Goal: Information Seeking & Learning: Learn about a topic

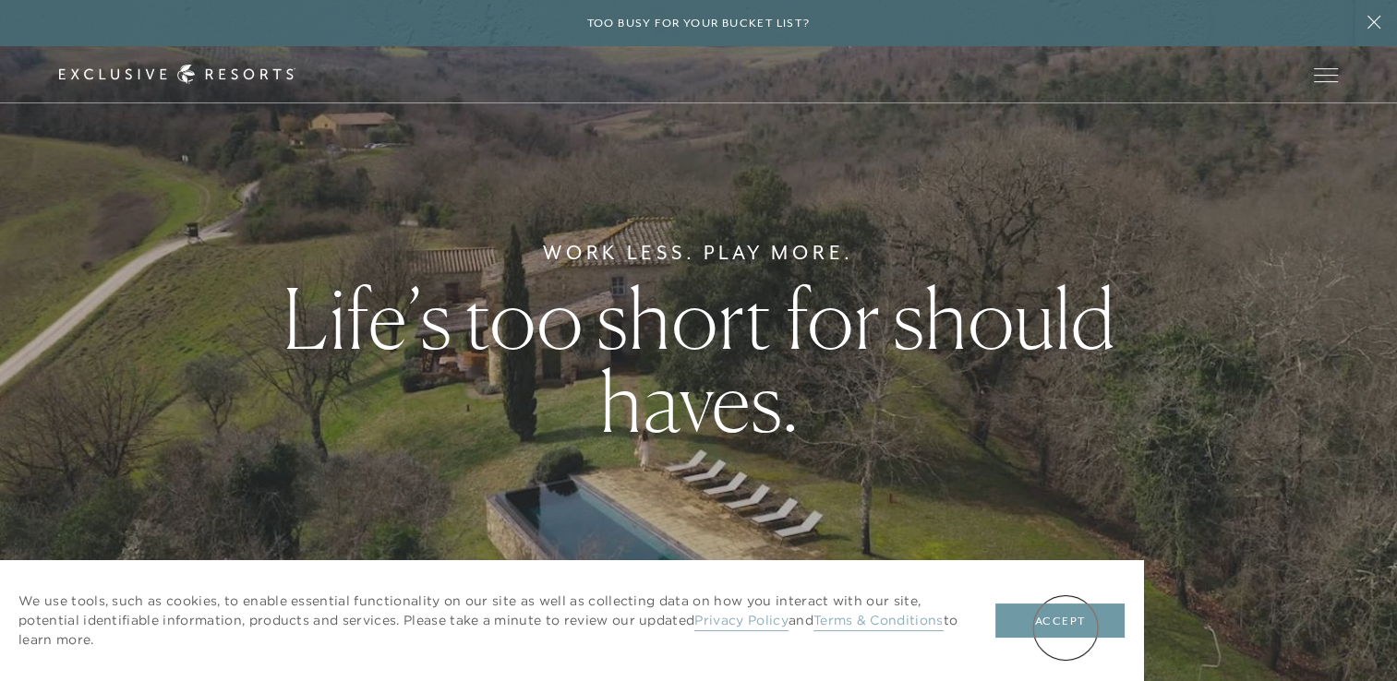
click at [1066, 624] on button "Accept" at bounding box center [1059, 621] width 129 height 35
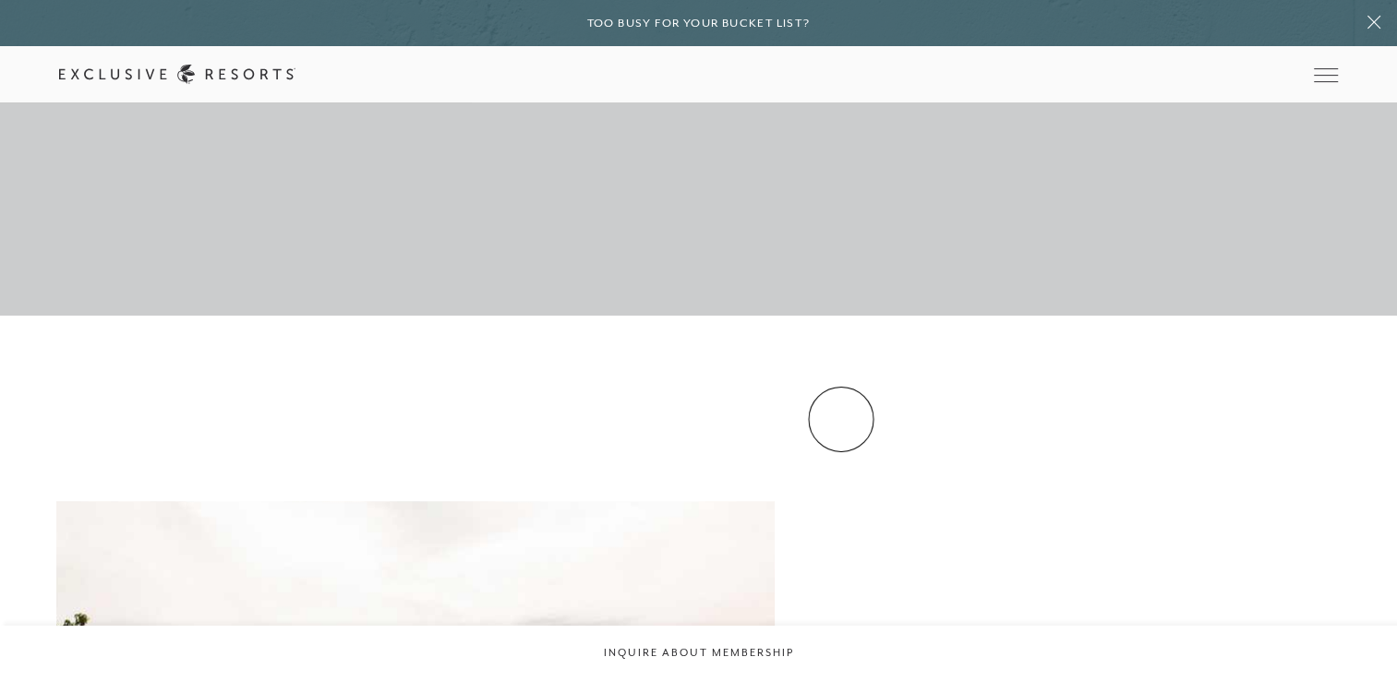
scroll to position [1755, 0]
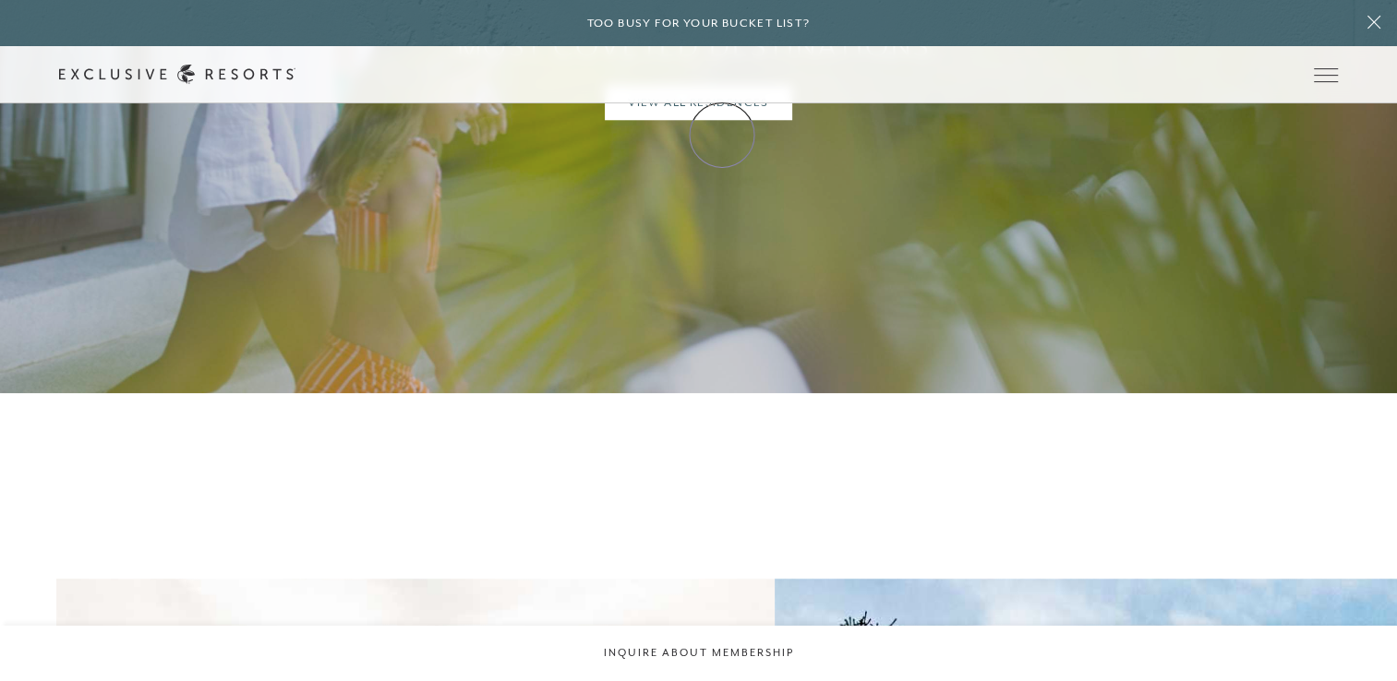
click at [0, 0] on link "Membership" at bounding box center [0, 0] width 0 height 0
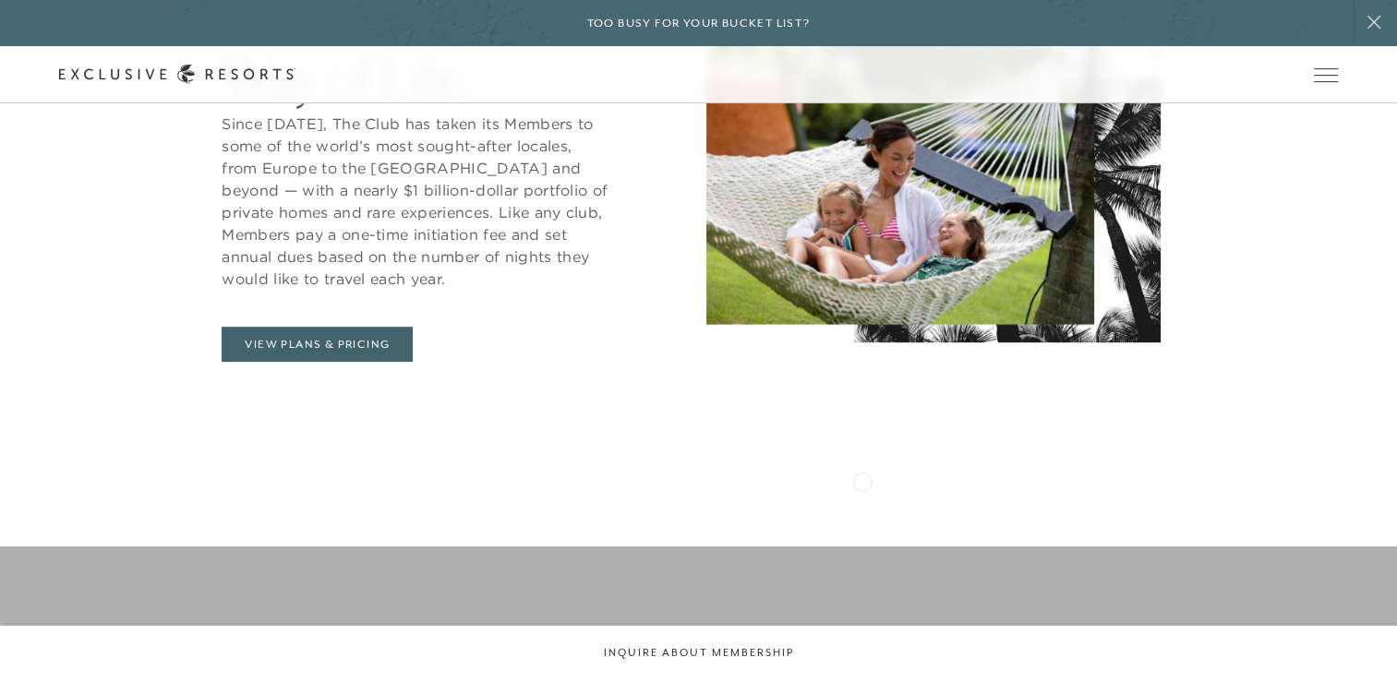
scroll to position [1016, 0]
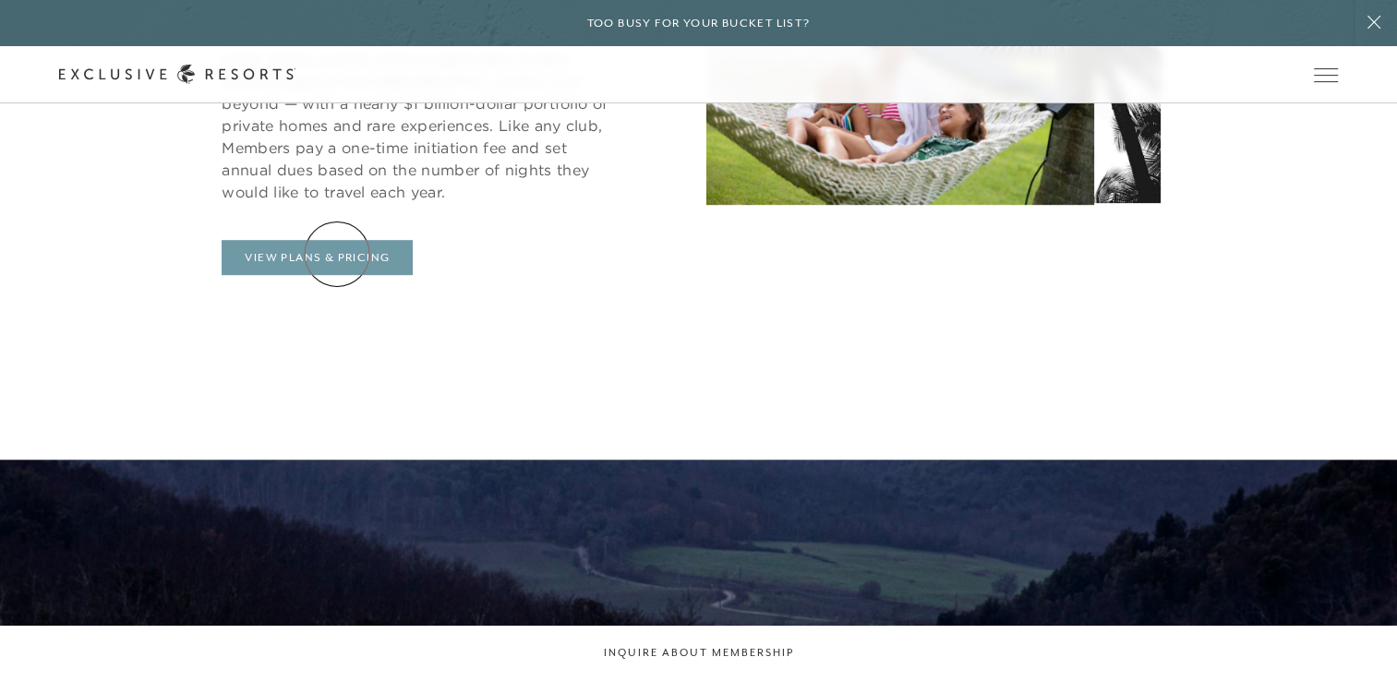
click at [337, 254] on link "View Plans & Pricing" at bounding box center [317, 257] width 191 height 35
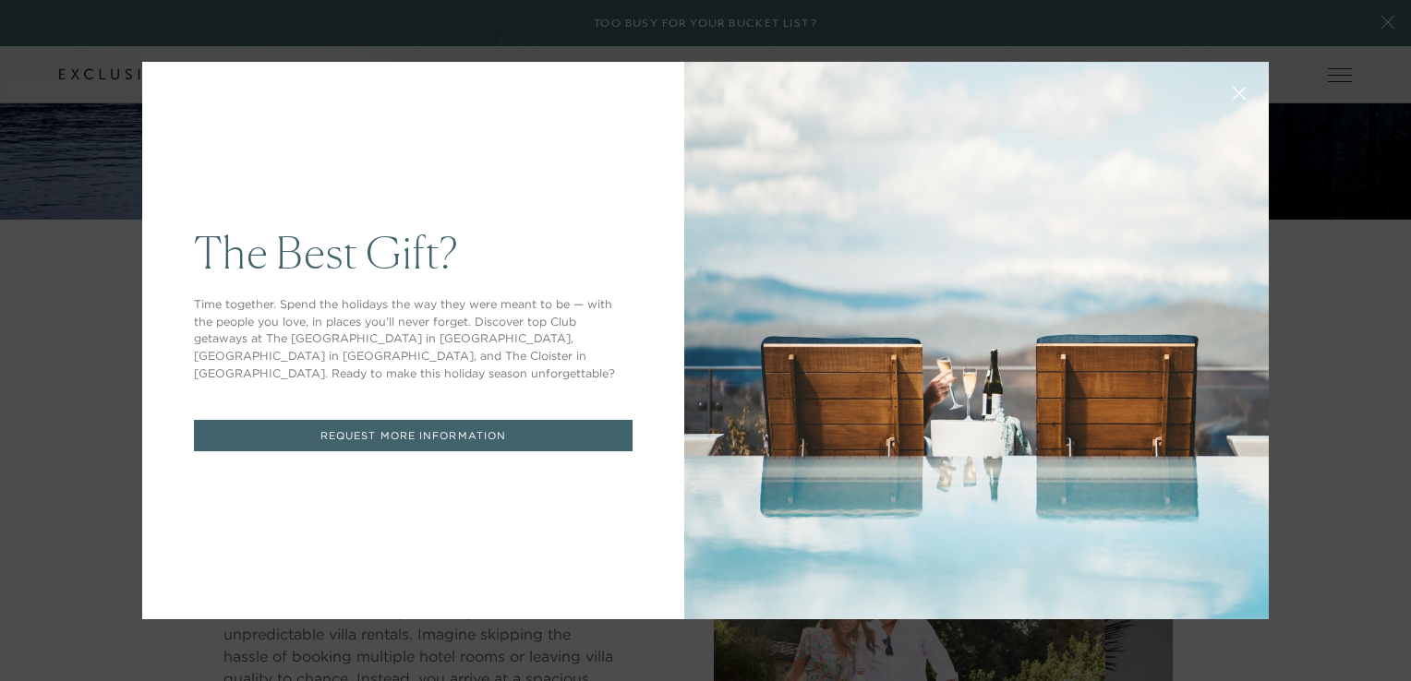
click at [1235, 94] on icon at bounding box center [1240, 94] width 14 height 14
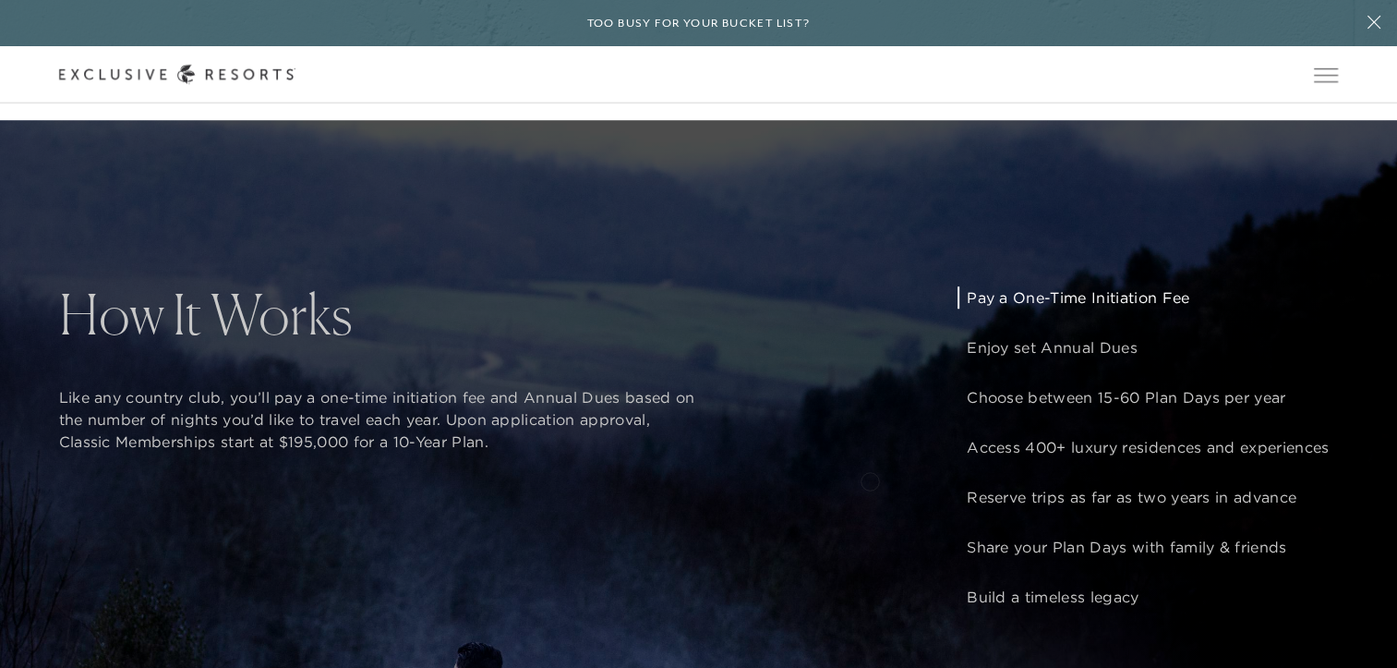
scroll to position [1477, 0]
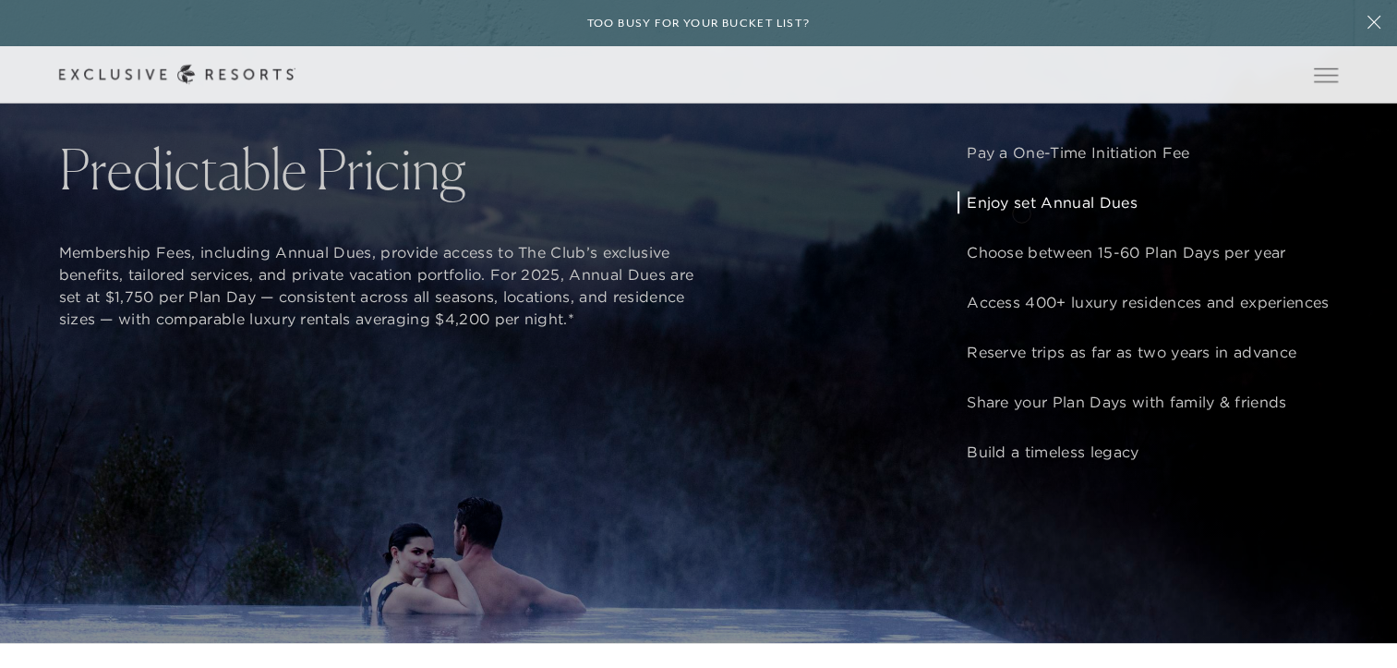
click at [1021, 211] on p "Enjoy set Annual Dues" at bounding box center [1148, 202] width 362 height 22
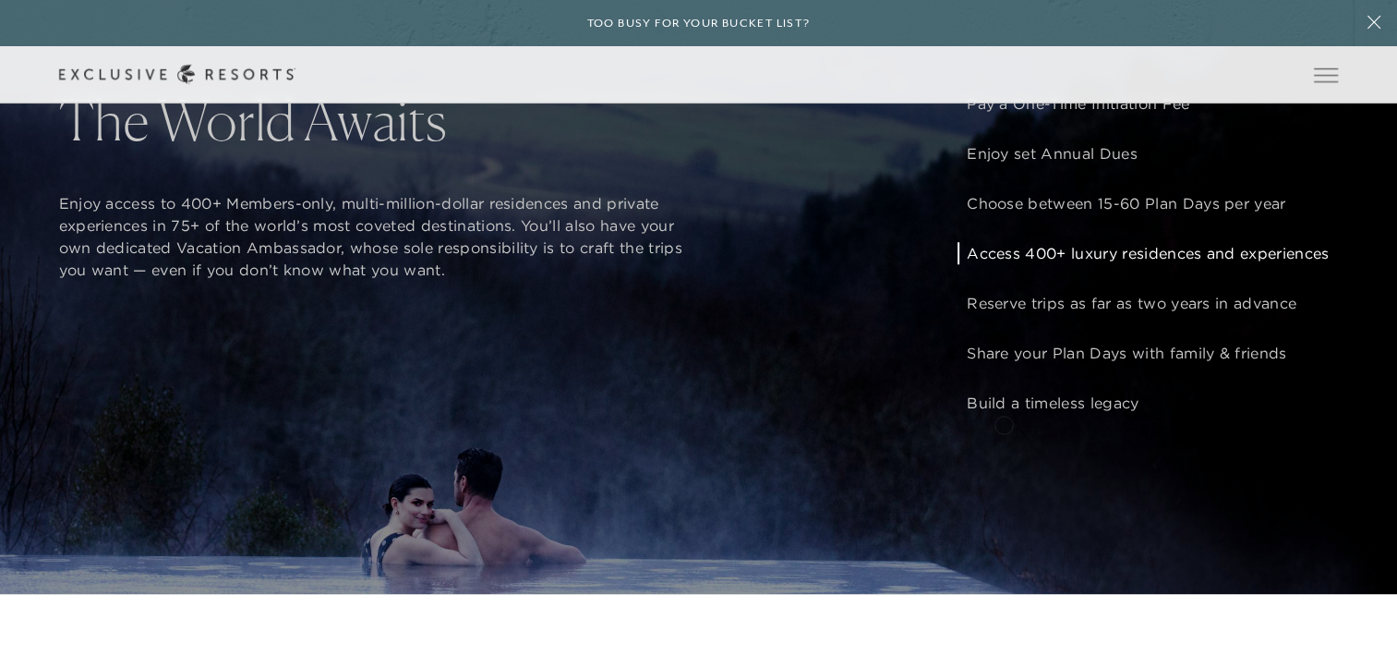
scroll to position [1433, 0]
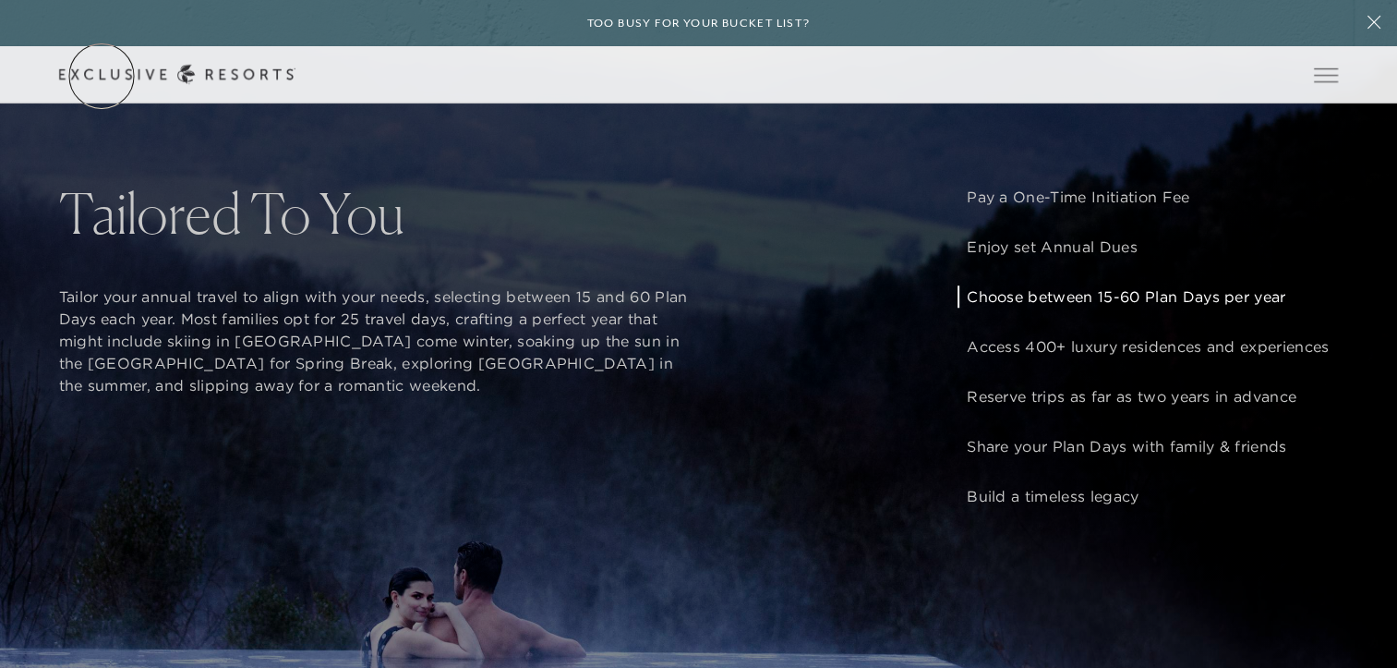
click at [0, 0] on link "Get Started" at bounding box center [0, 0] width 0 height 0
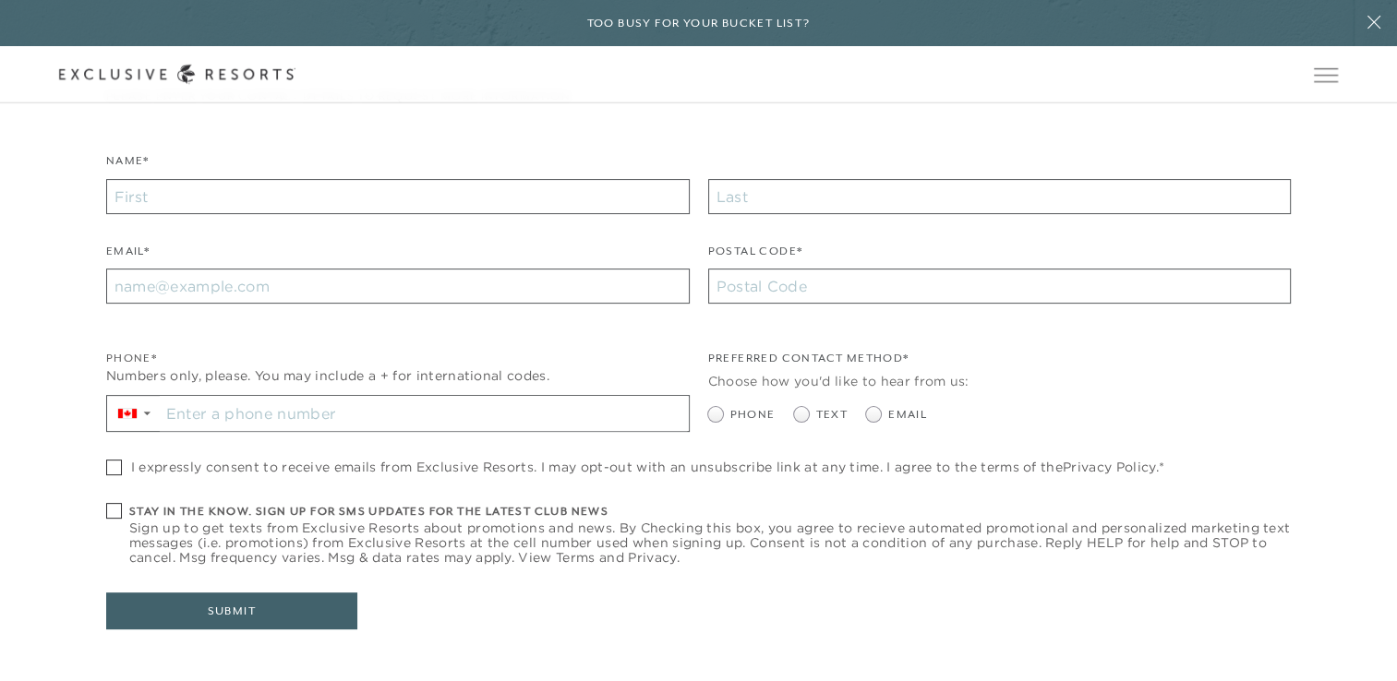
scroll to position [351, 0]
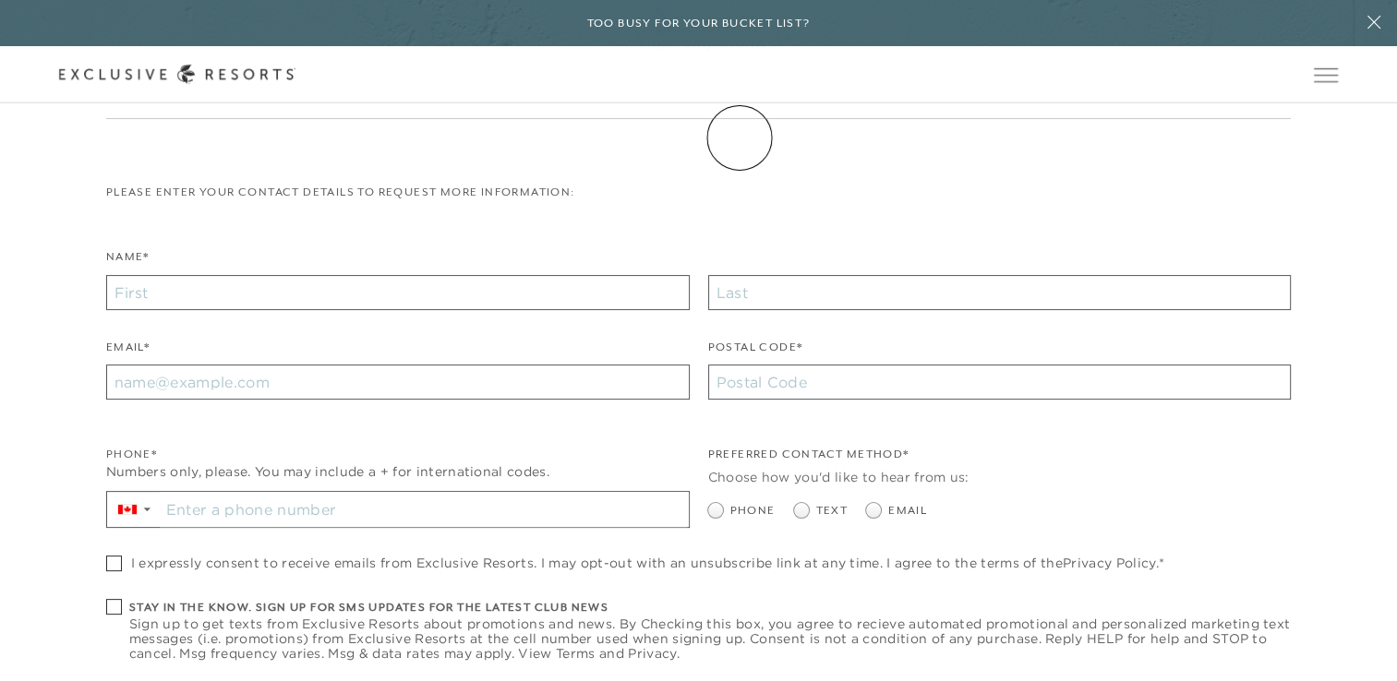
click at [0, 0] on link "Membership" at bounding box center [0, 0] width 0 height 0
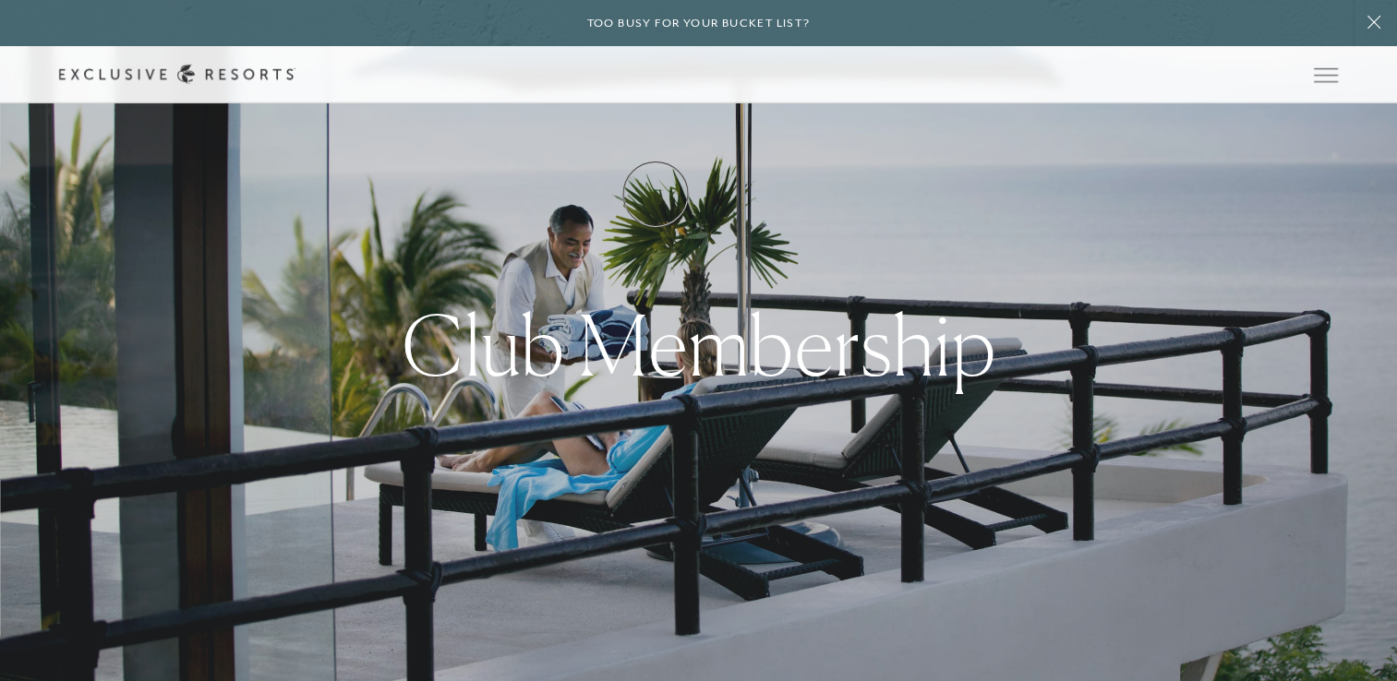
click at [0, 0] on link "How it works" at bounding box center [0, 0] width 0 height 0
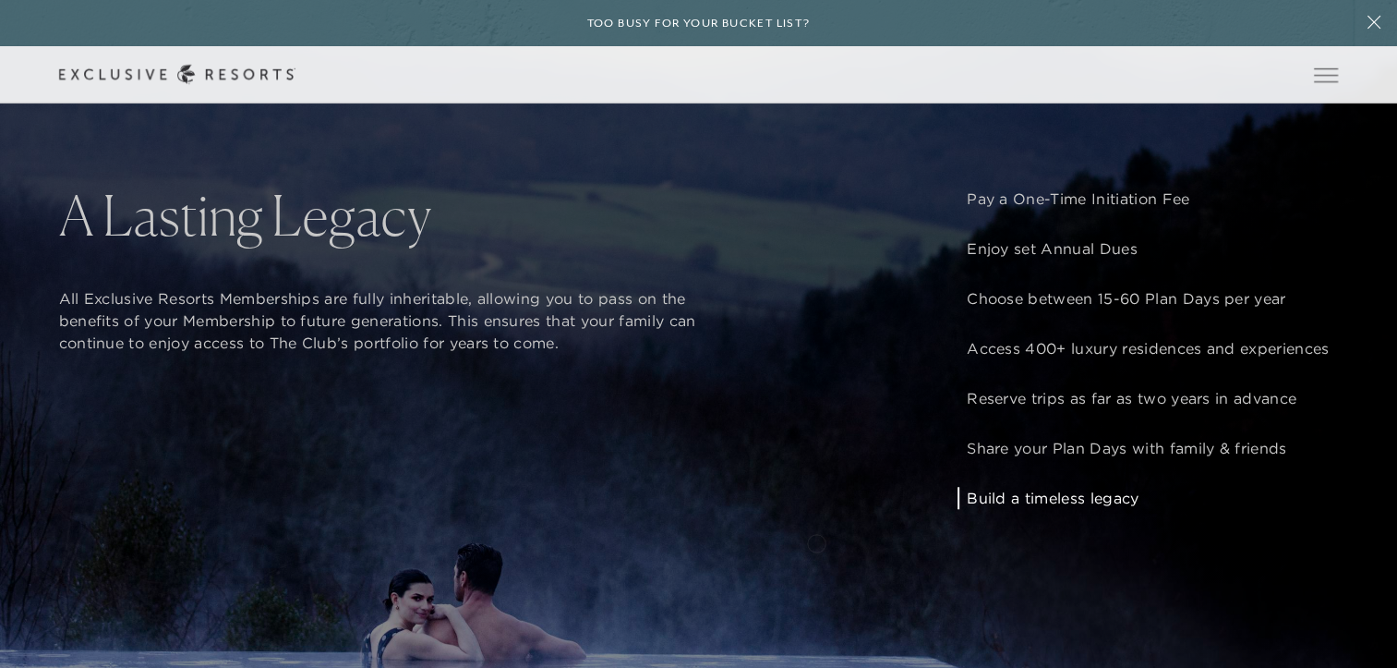
scroll to position [1385, 0]
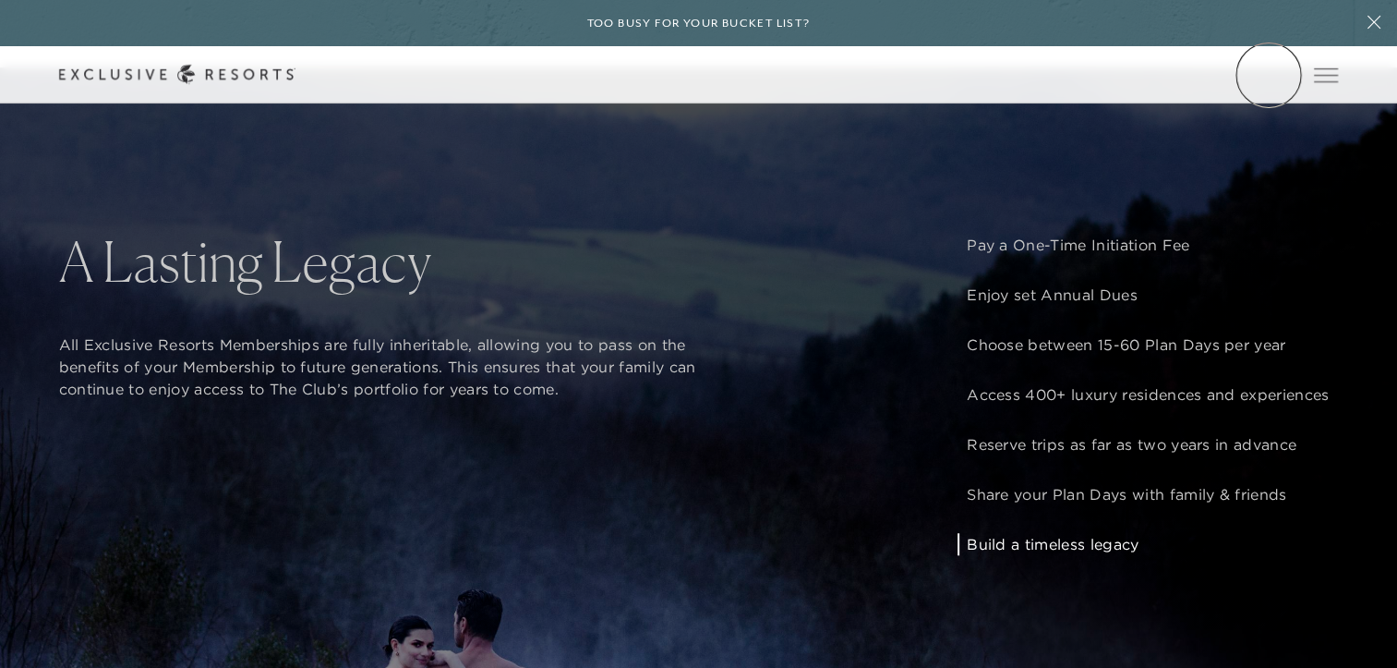
click at [0, 0] on link "Member Login" at bounding box center [0, 0] width 0 height 0
click at [0, 0] on link "Residence Collection" at bounding box center [0, 0] width 0 height 0
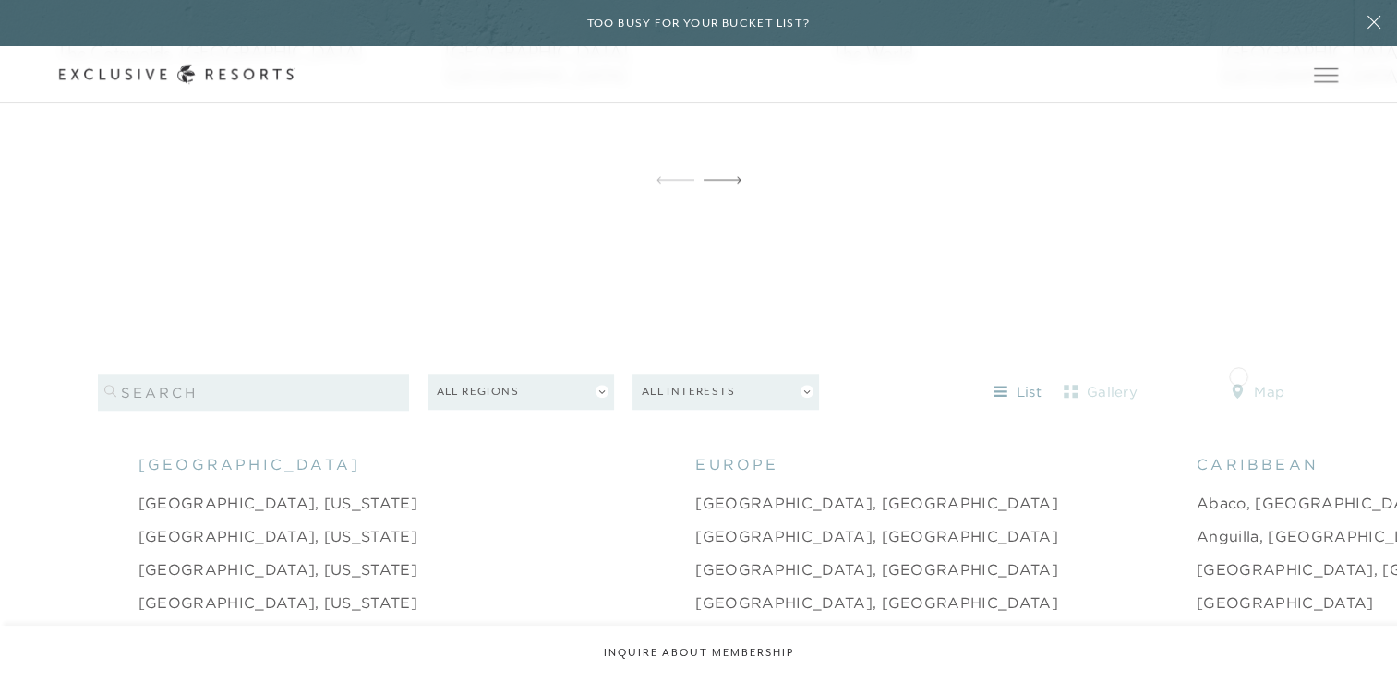
scroll to position [1570, 0]
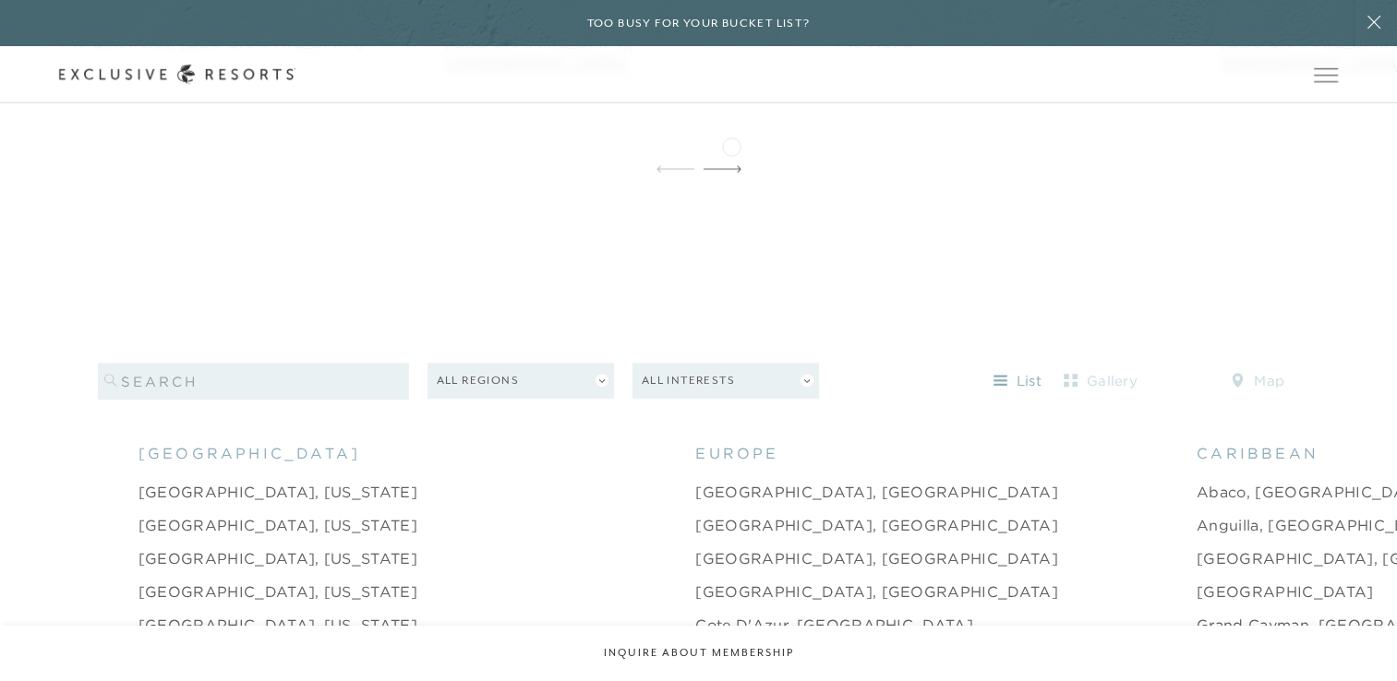
click at [731, 103] on header "Skip to main content Too busy for your bucket list? Not a bucket list. A bluepr…" at bounding box center [698, 51] width 1397 height 103
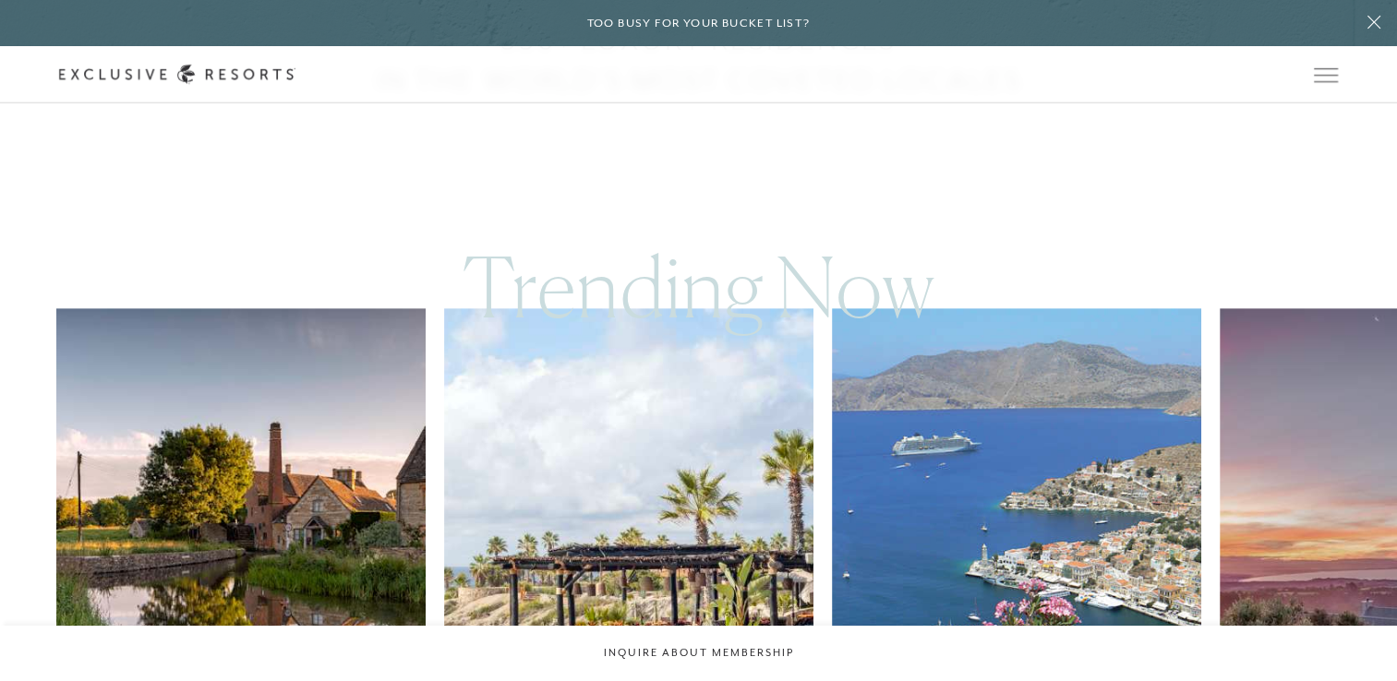
scroll to position [646, 0]
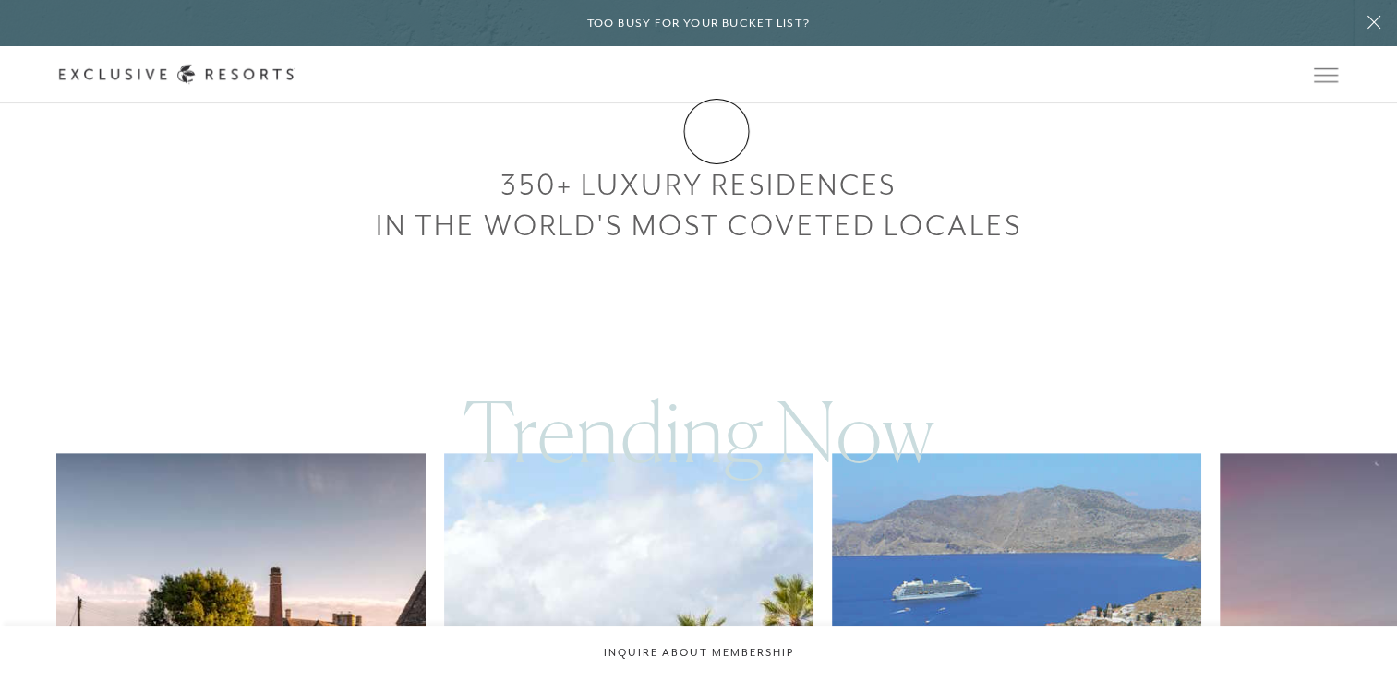
click at [0, 0] on link "Membership" at bounding box center [0, 0] width 0 height 0
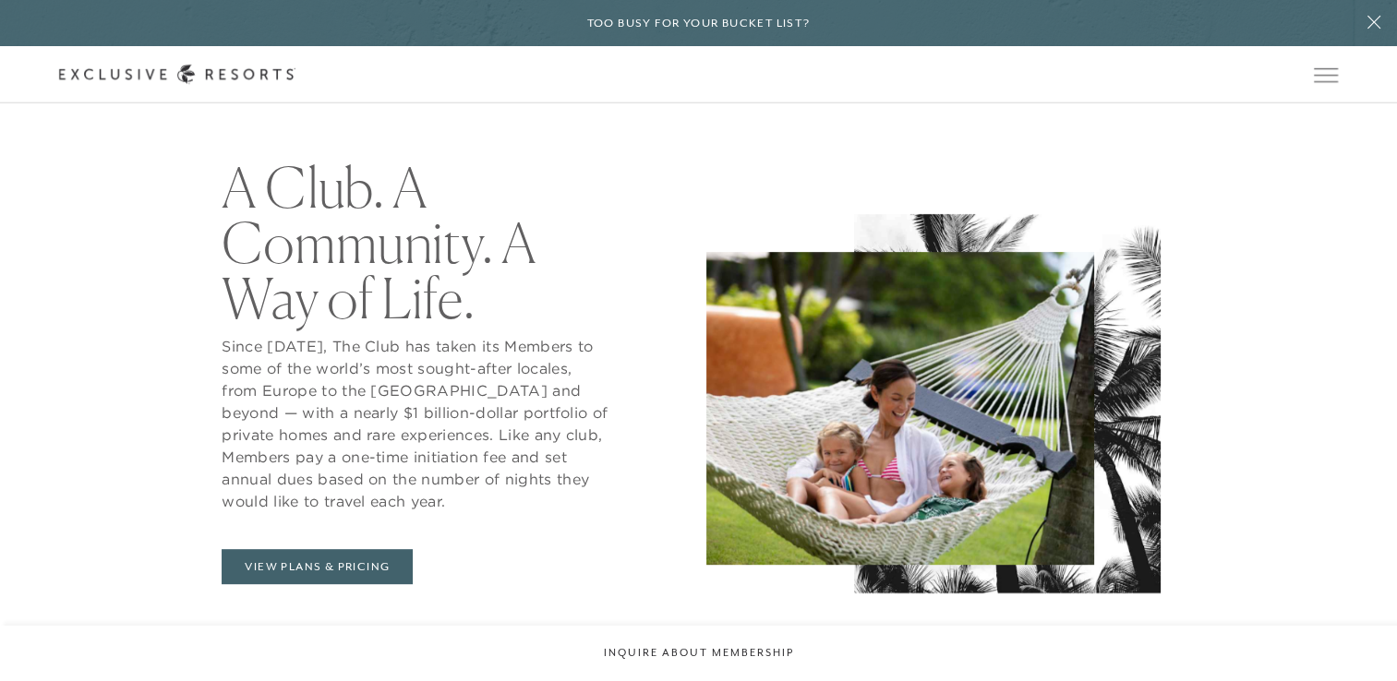
scroll to position [739, 0]
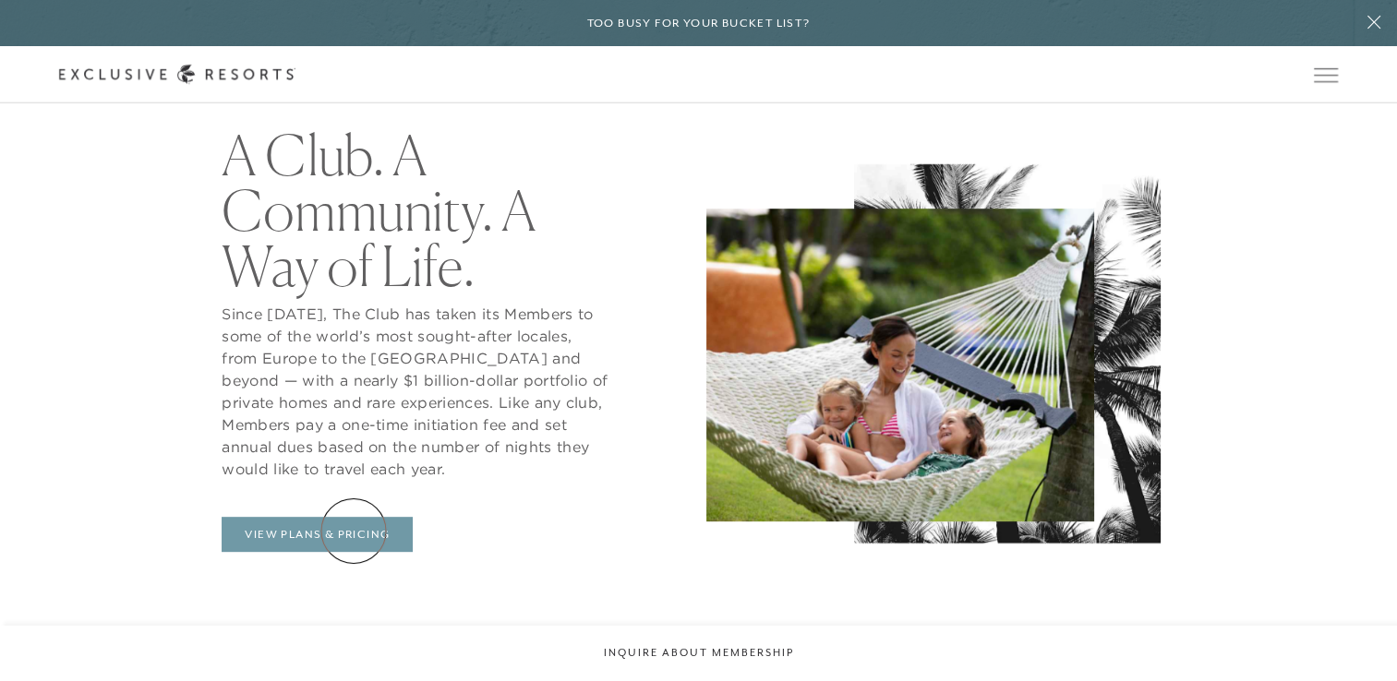
click at [354, 531] on link "View Plans & Pricing" at bounding box center [317, 534] width 191 height 35
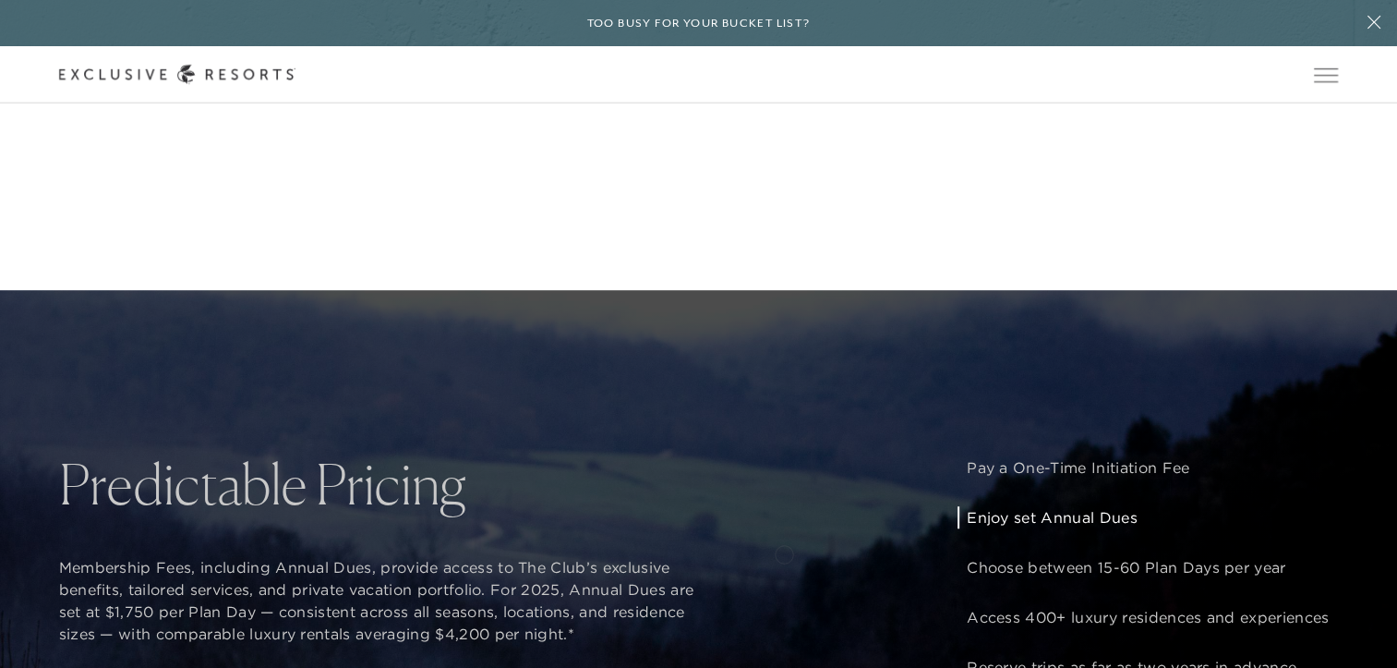
scroll to position [923, 0]
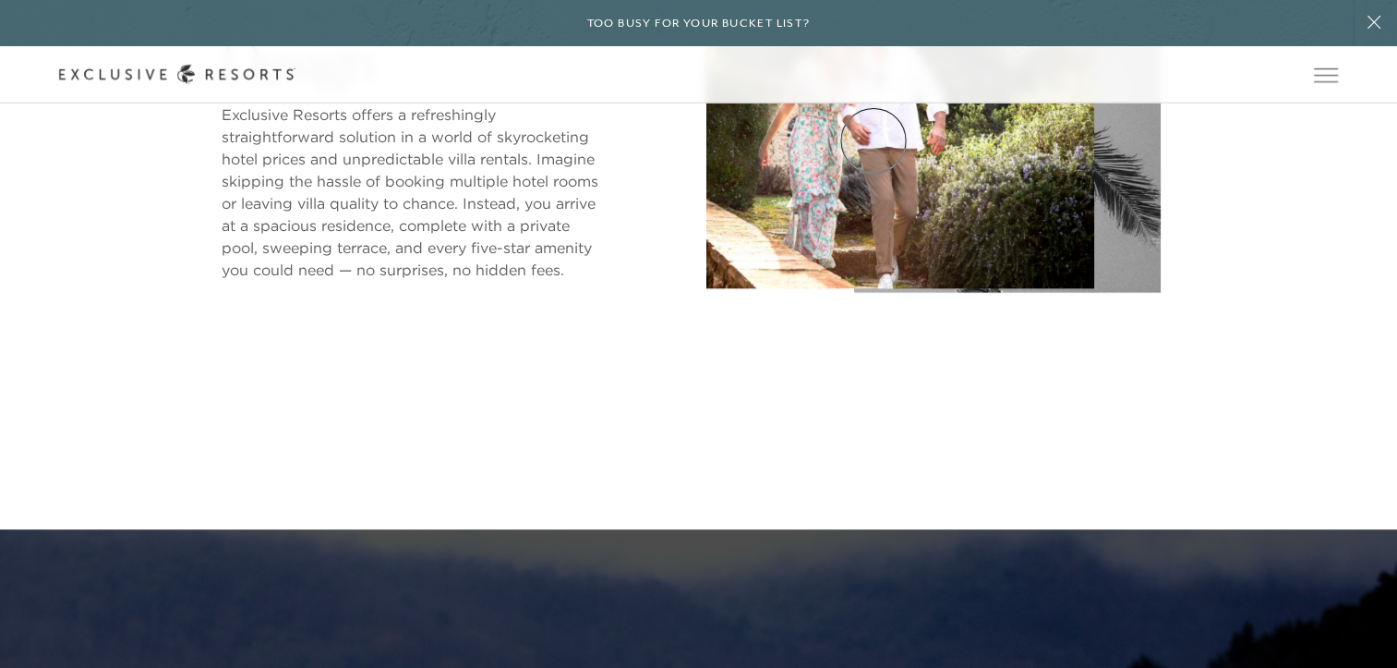
click at [0, 0] on link "Community" at bounding box center [0, 0] width 0 height 0
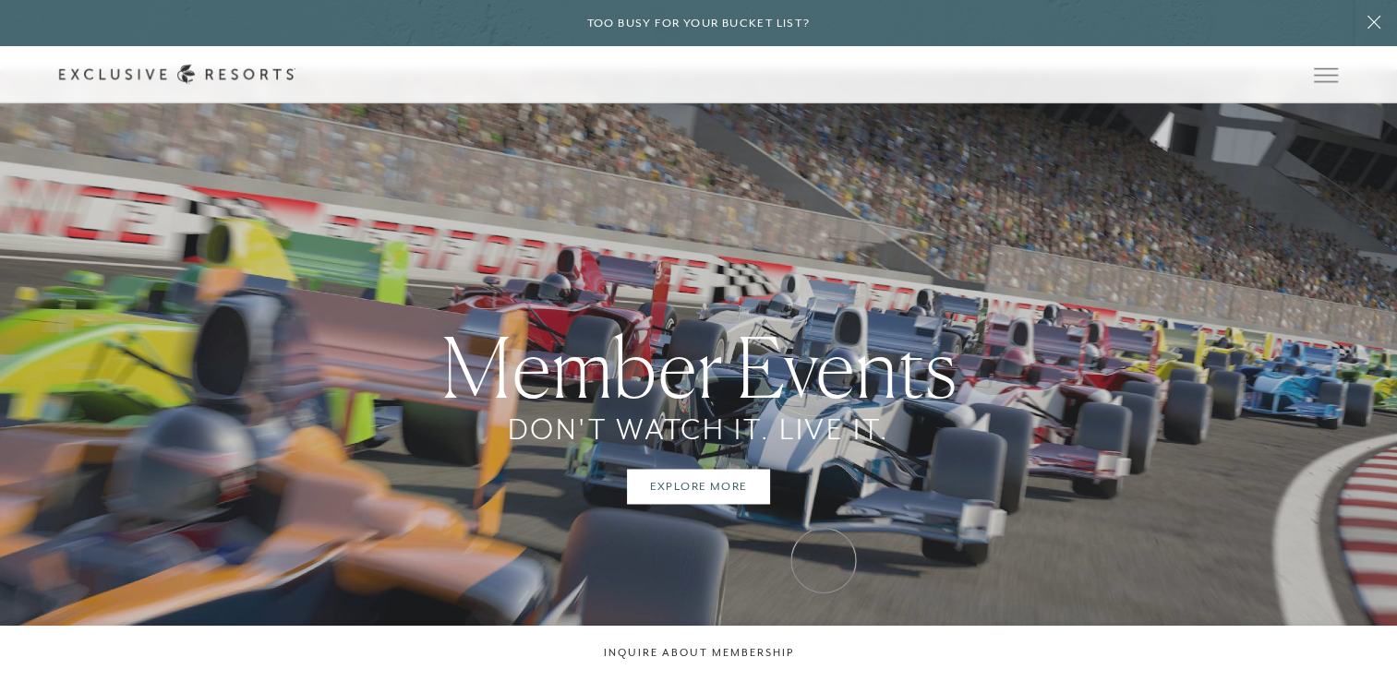
scroll to position [2863, 0]
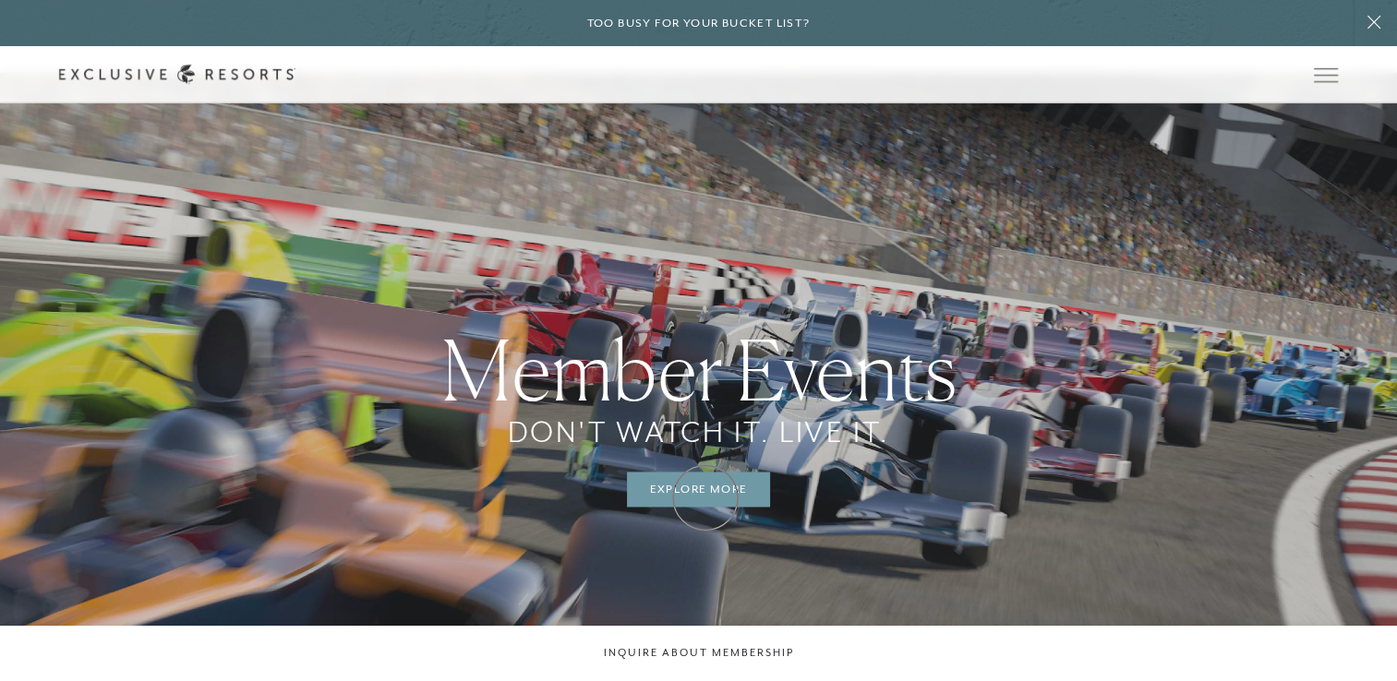
click at [706, 498] on link "Explore More" at bounding box center [699, 489] width 144 height 35
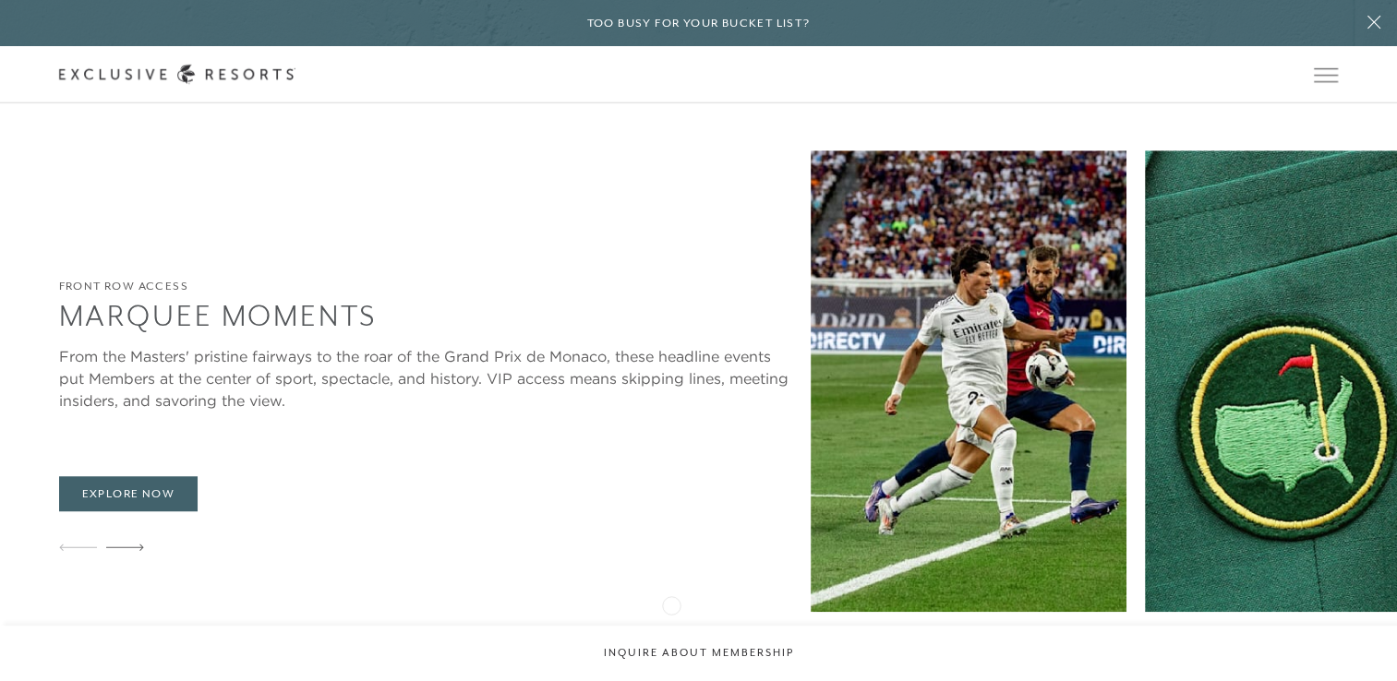
scroll to position [1385, 0]
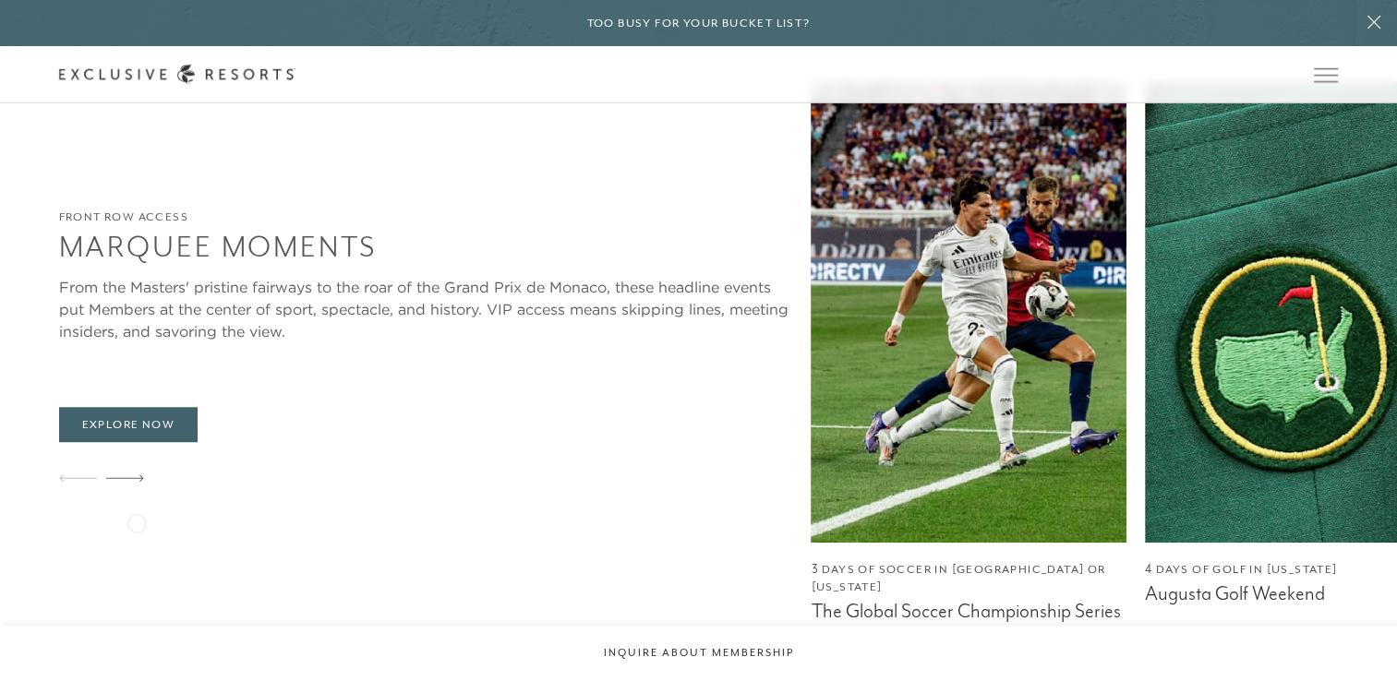
click at [137, 501] on div at bounding box center [125, 479] width 38 height 44
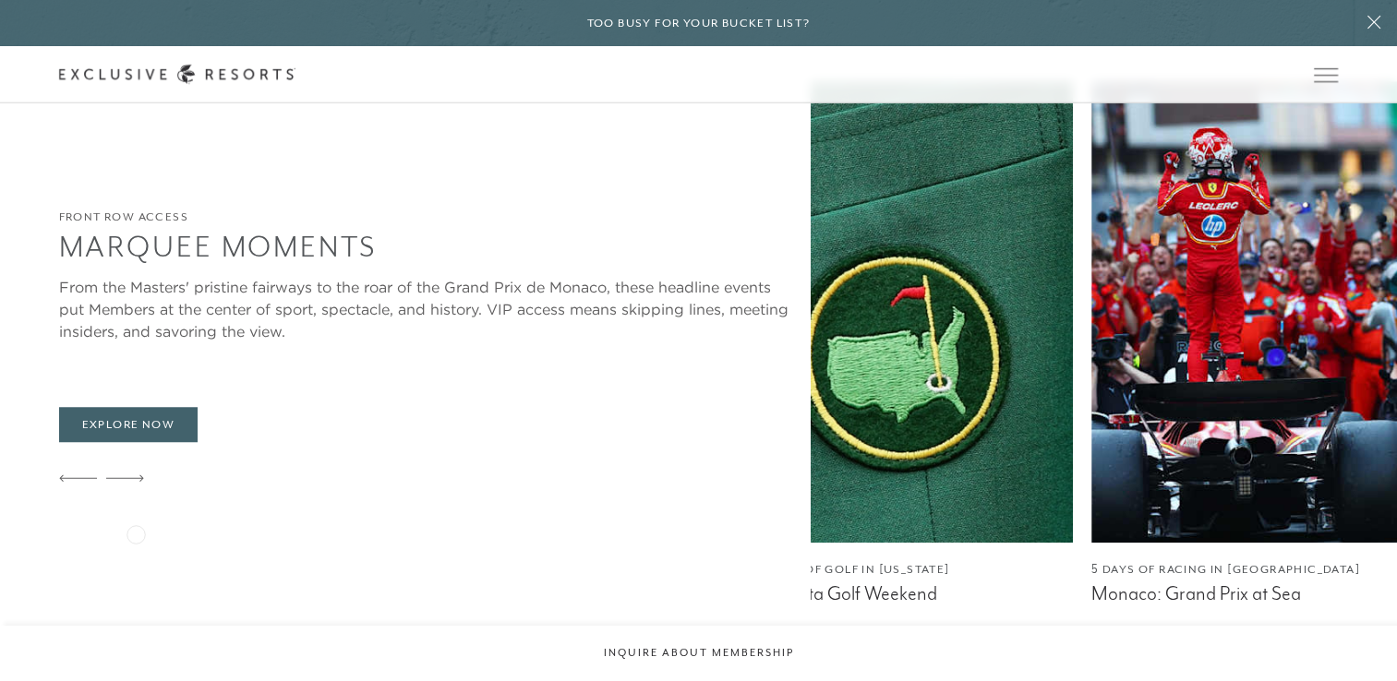
click at [136, 482] on icon at bounding box center [125, 478] width 38 height 7
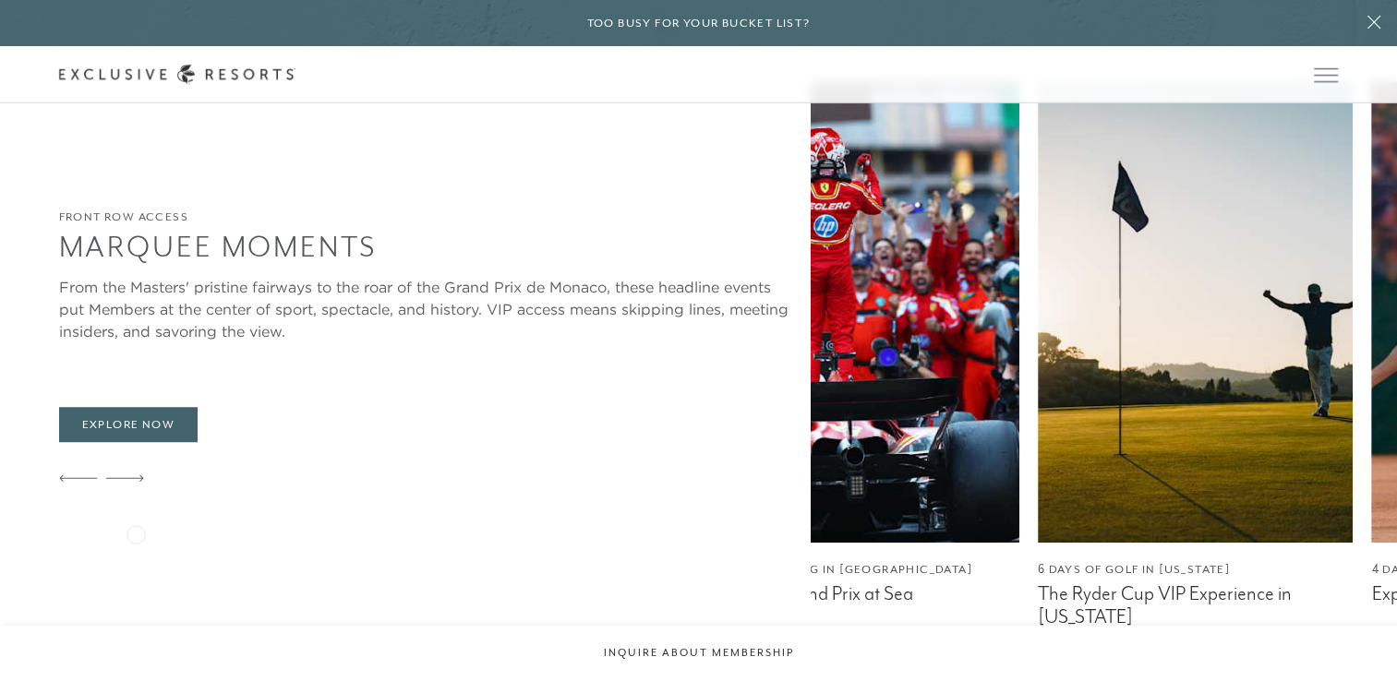
click at [136, 482] on icon at bounding box center [125, 478] width 38 height 7
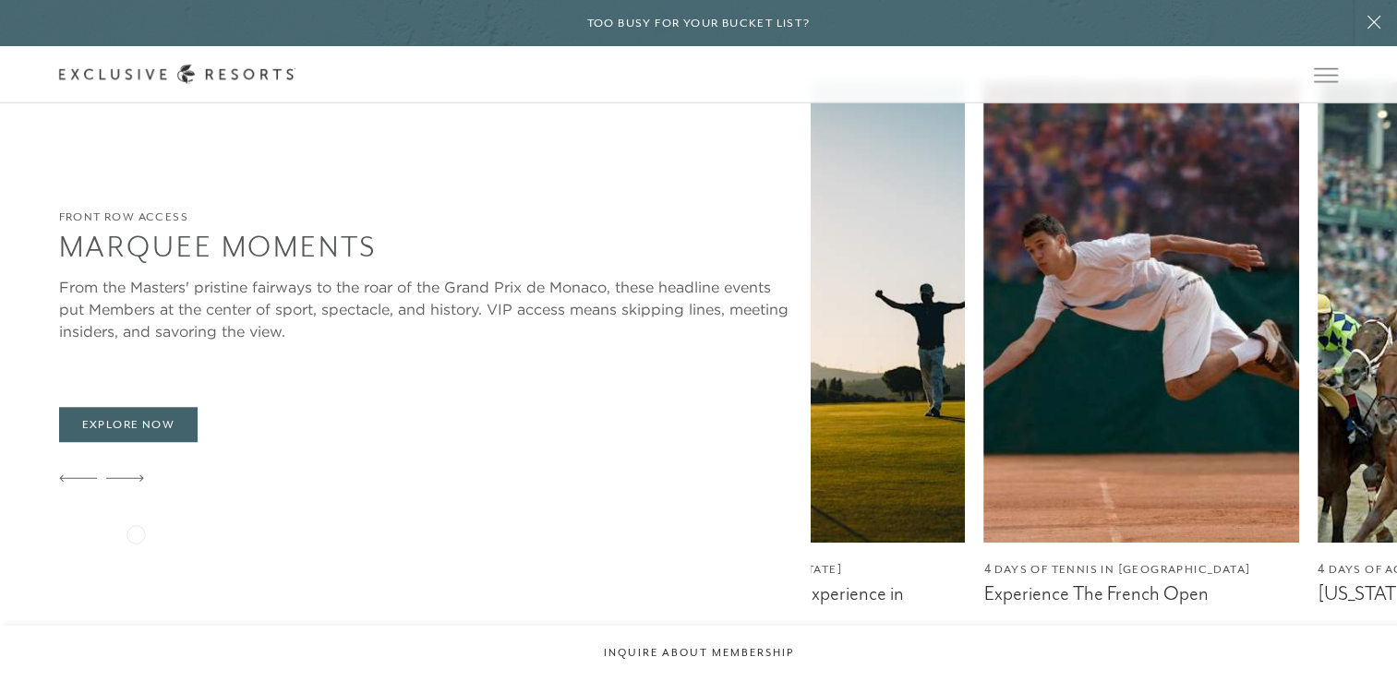
click at [136, 482] on icon at bounding box center [125, 478] width 38 height 7
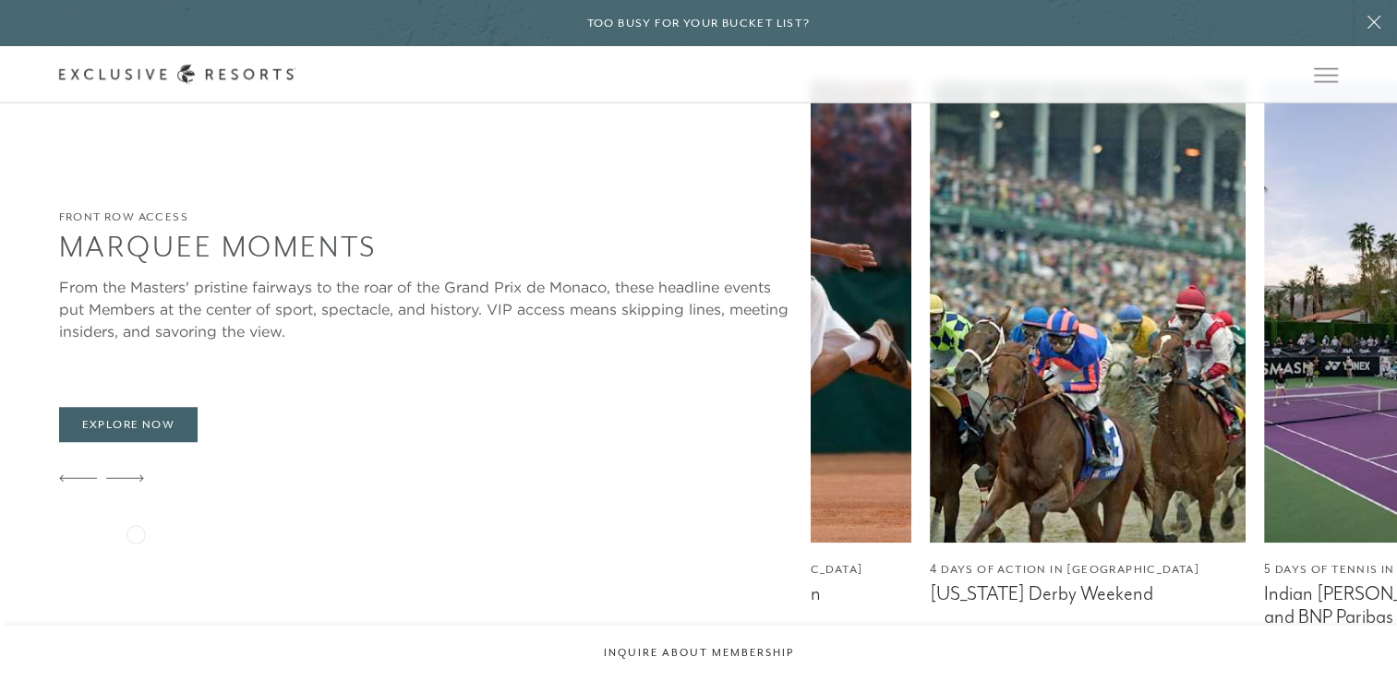
click at [136, 482] on icon at bounding box center [125, 478] width 38 height 7
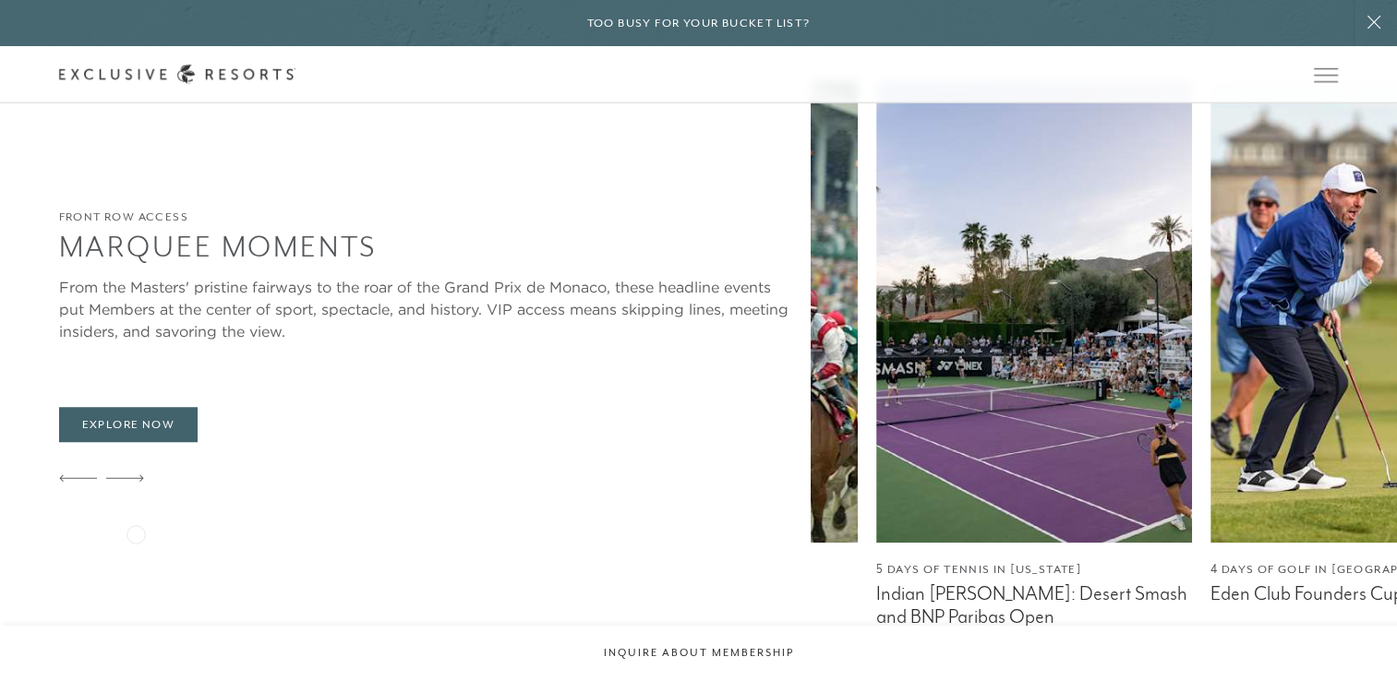
click at [136, 482] on icon at bounding box center [125, 478] width 38 height 7
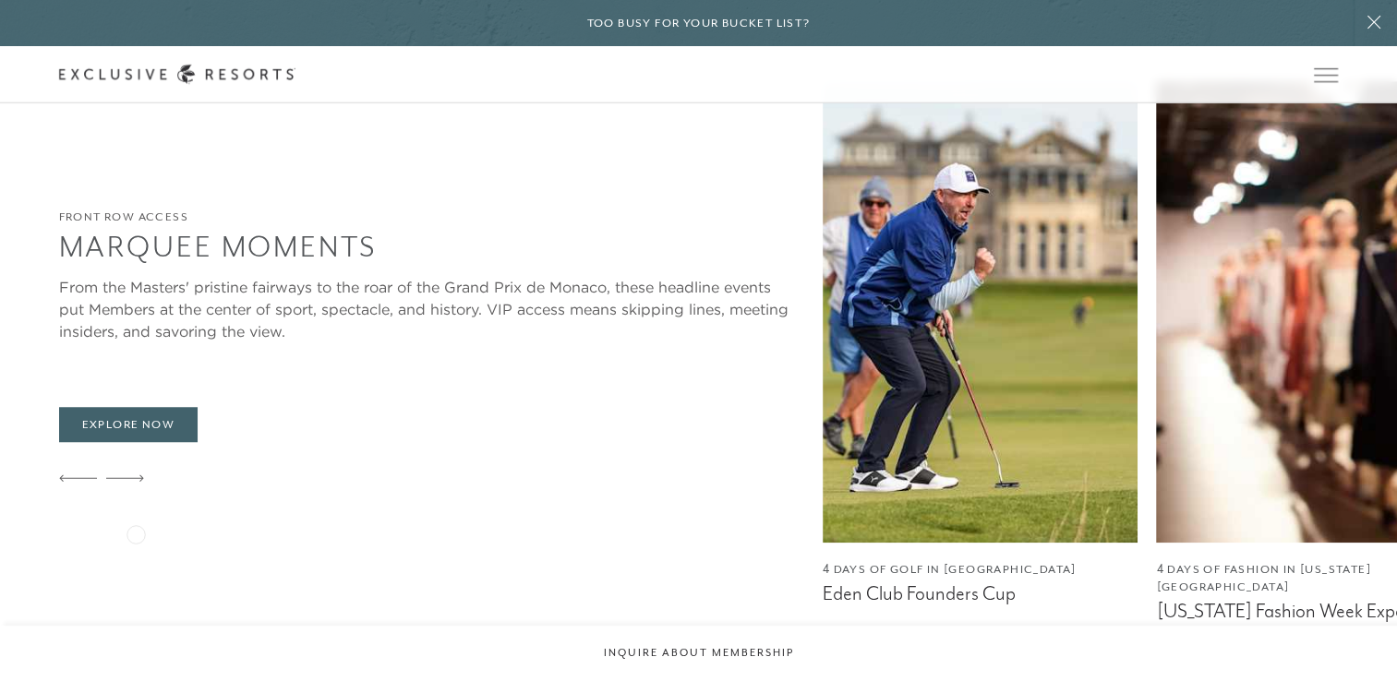
click at [136, 482] on icon at bounding box center [125, 478] width 38 height 7
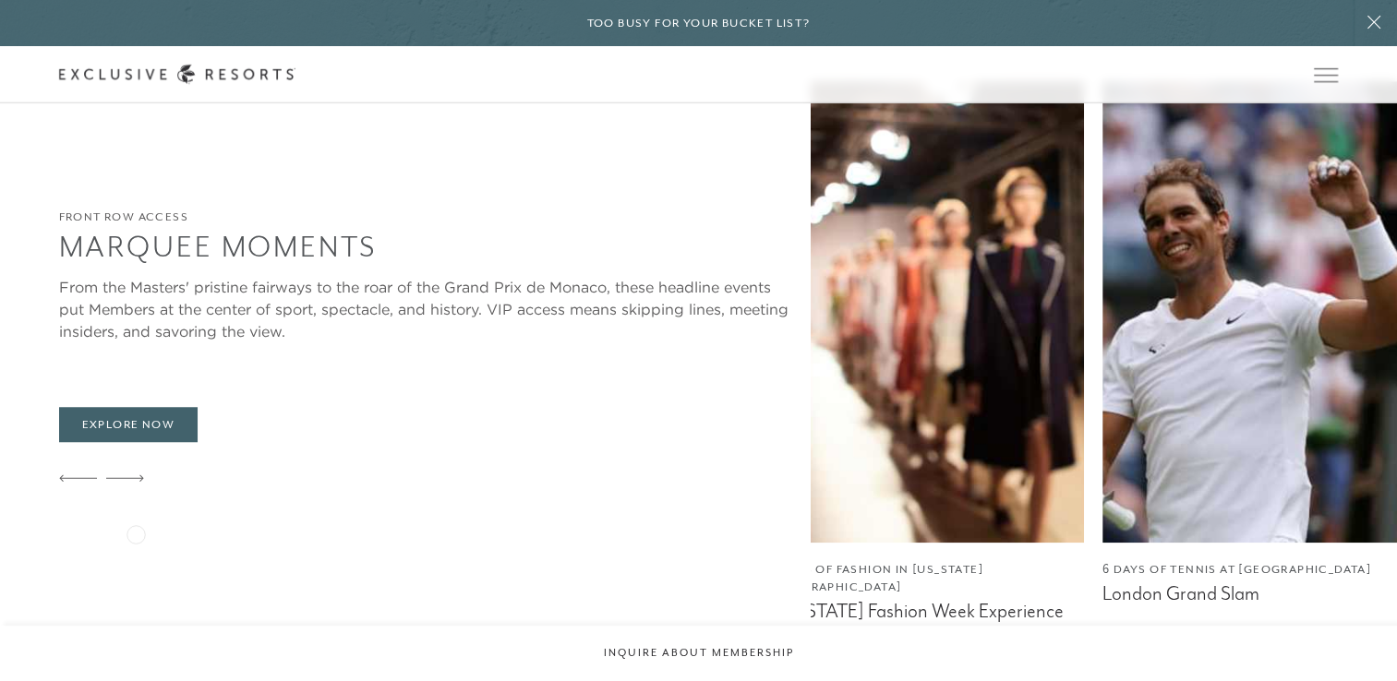
click at [136, 482] on icon at bounding box center [125, 478] width 38 height 7
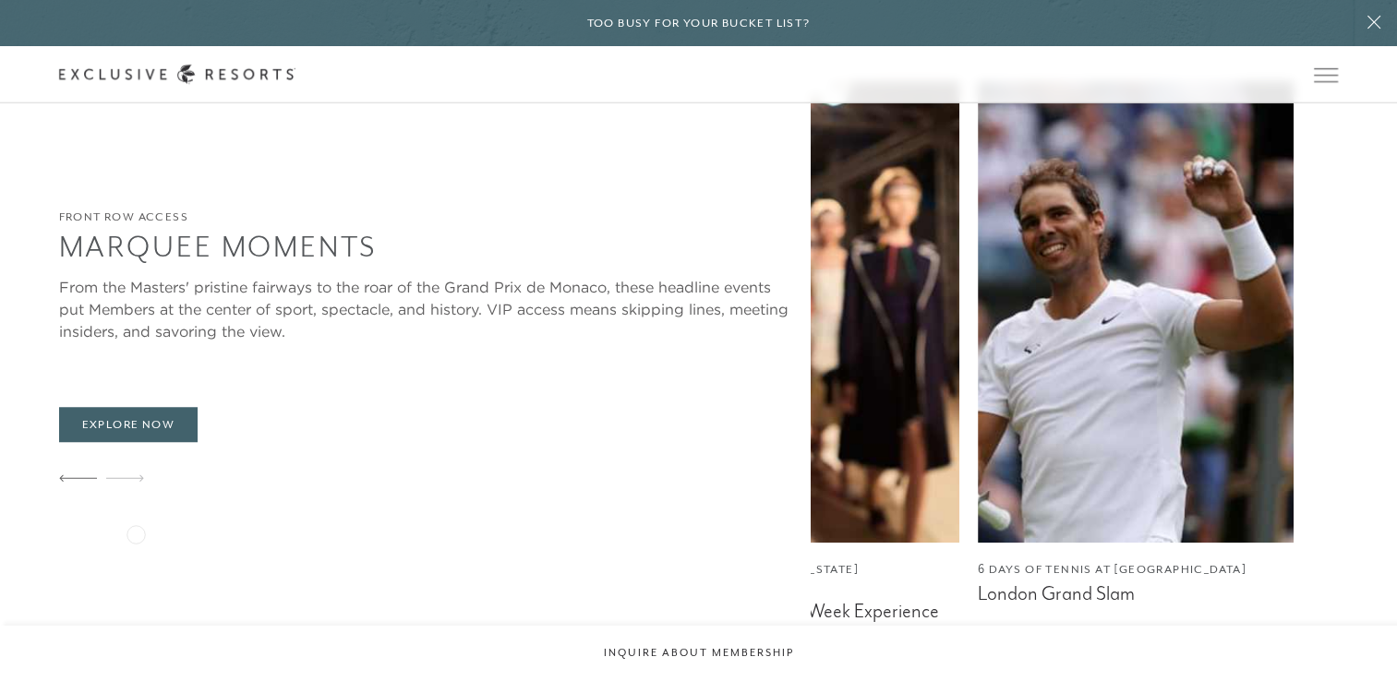
click at [136, 482] on icon at bounding box center [125, 478] width 38 height 7
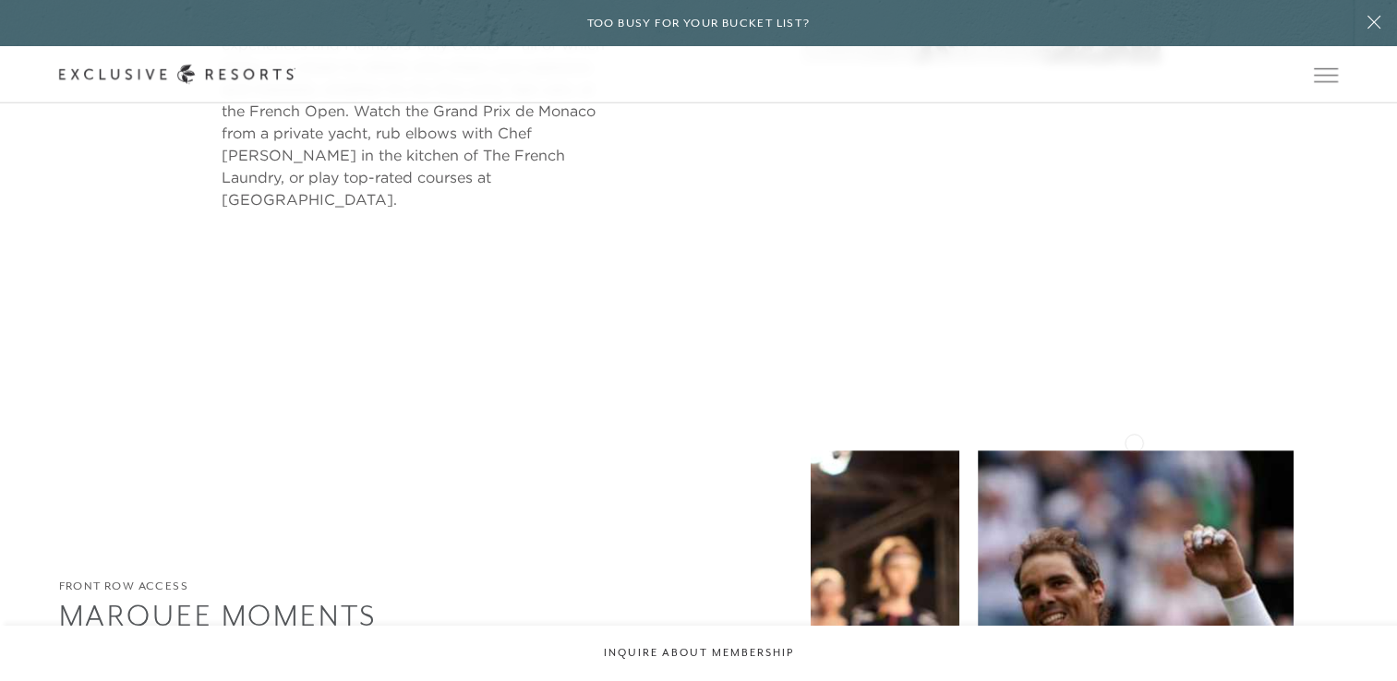
scroll to position [1016, 0]
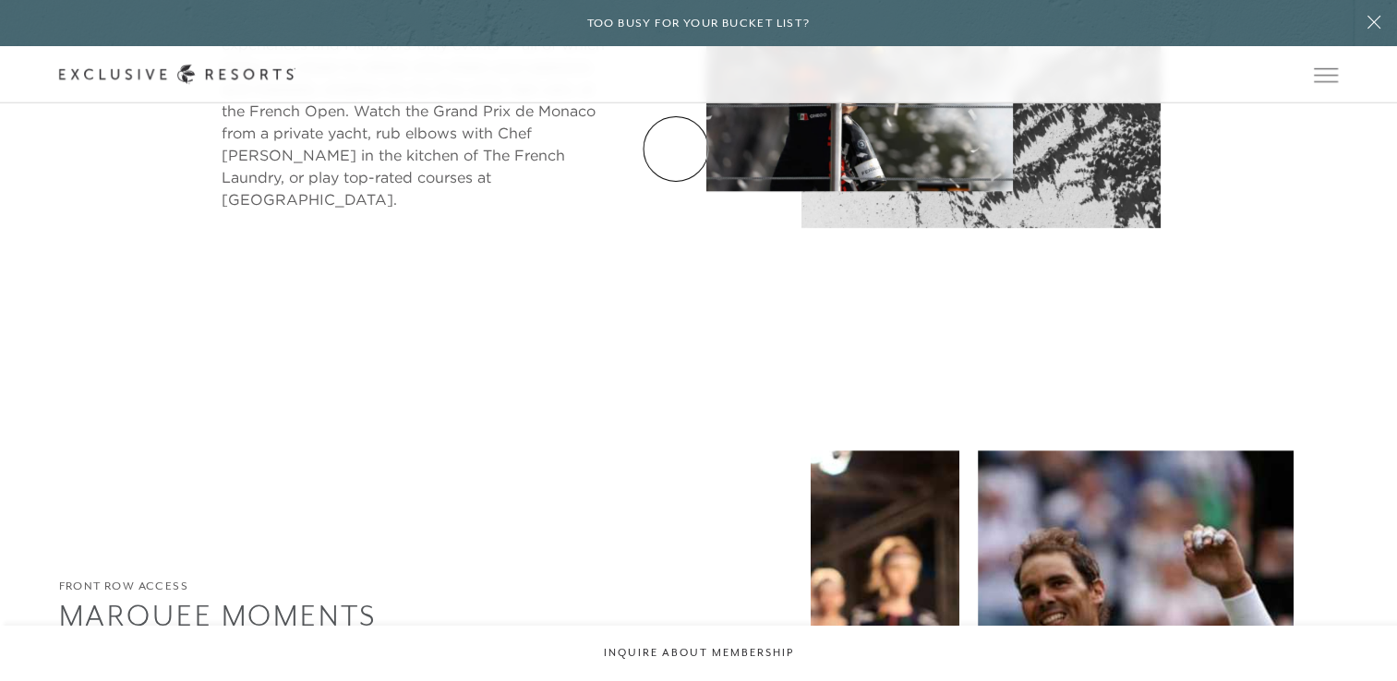
click at [0, 0] on link "Membership" at bounding box center [0, 0] width 0 height 0
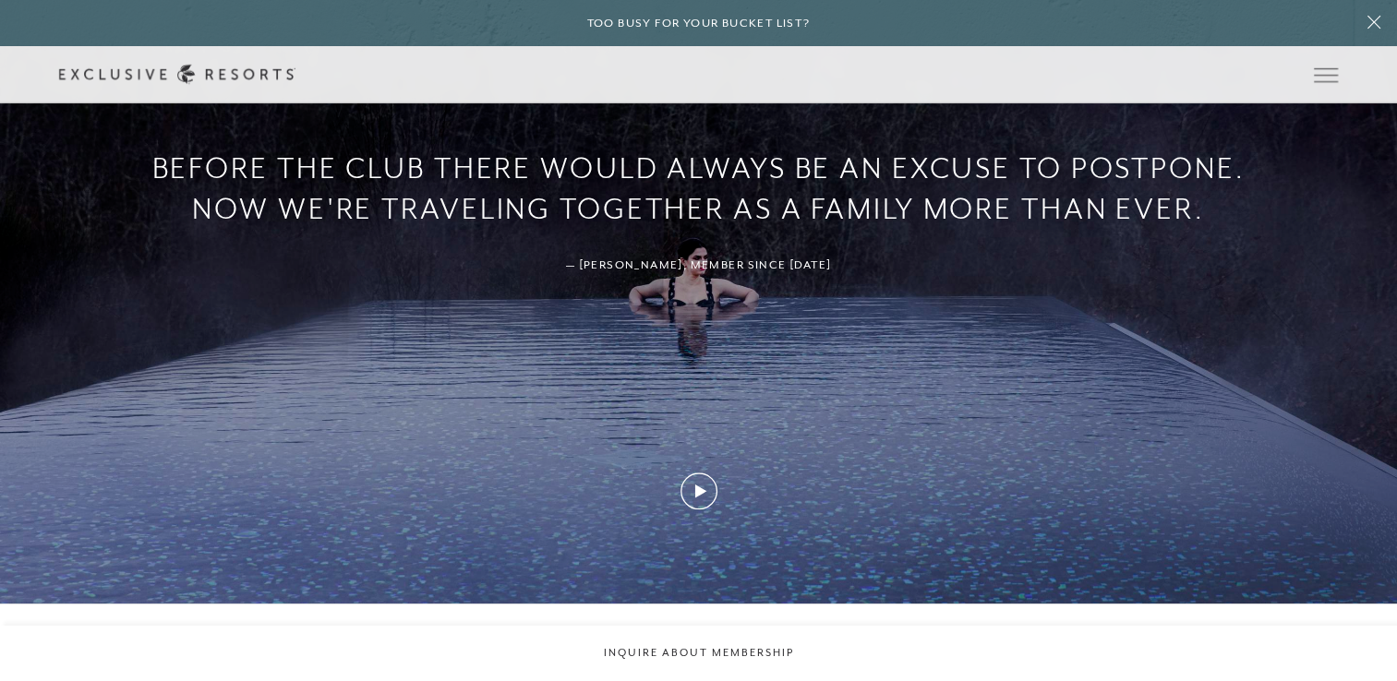
scroll to position [1662, 0]
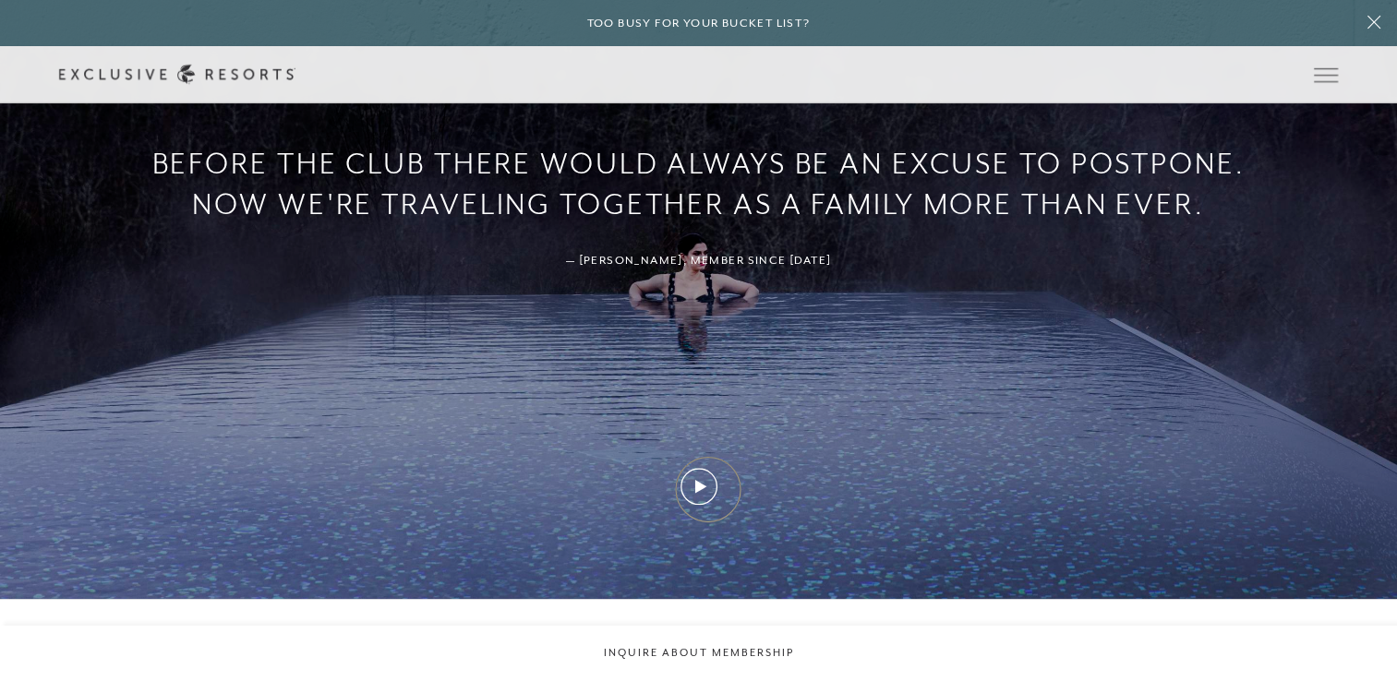
click at [708, 489] on icon at bounding box center [699, 486] width 37 height 37
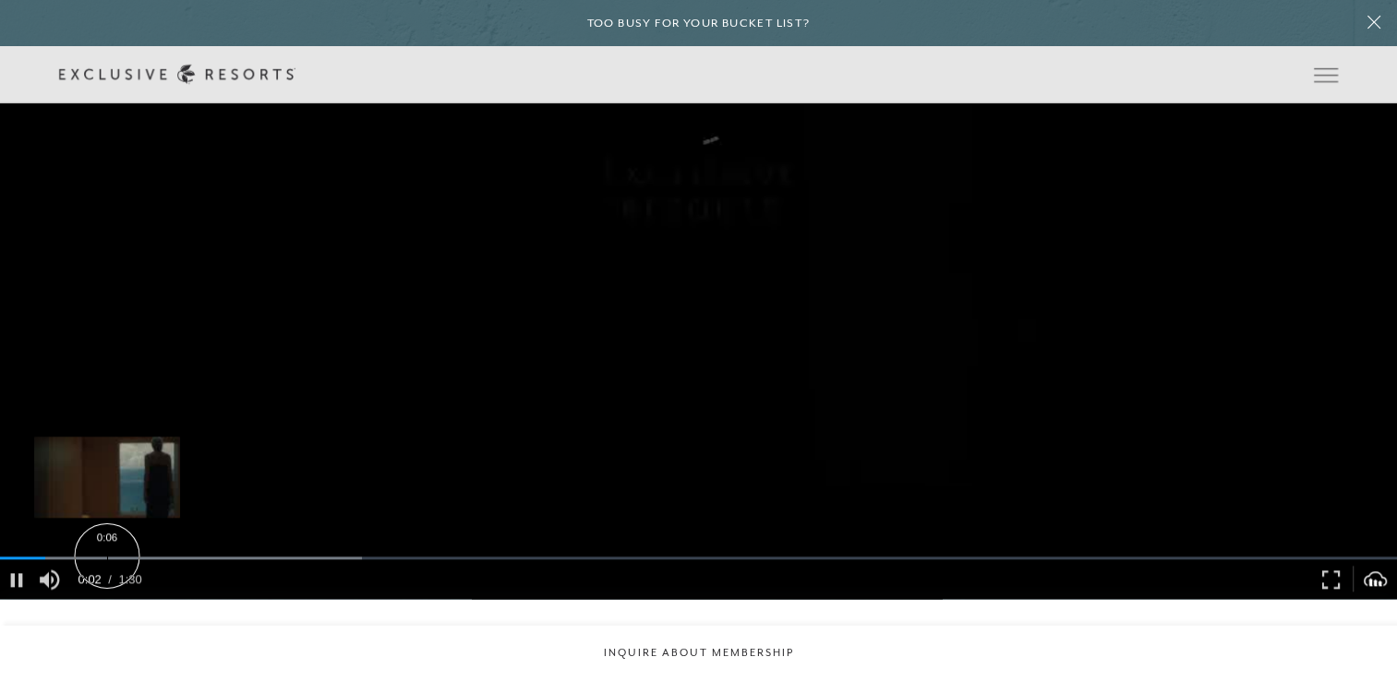
click at [107, 557] on div "Loaded : 25.93% 0:06 0:02" at bounding box center [698, 558] width 1397 height 3
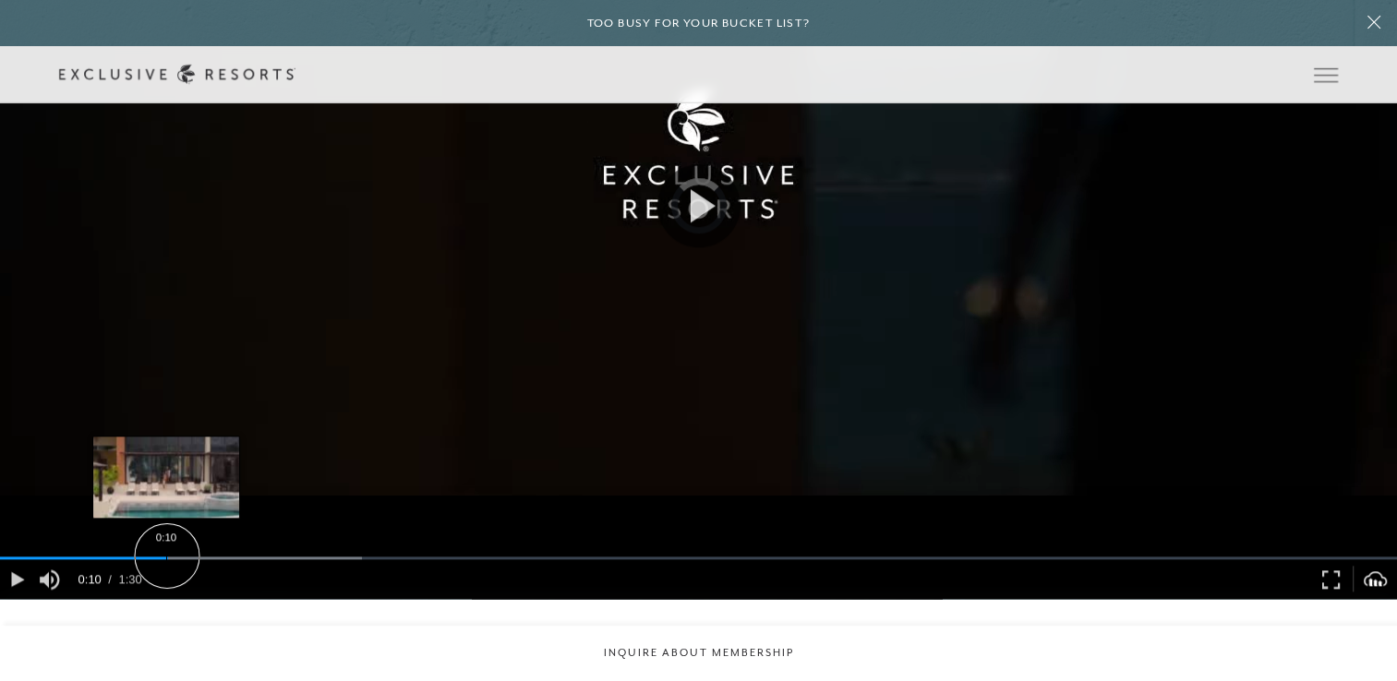
click at [167, 557] on div "Loaded : 25.93% 0:10 0:07" at bounding box center [698, 558] width 1397 height 3
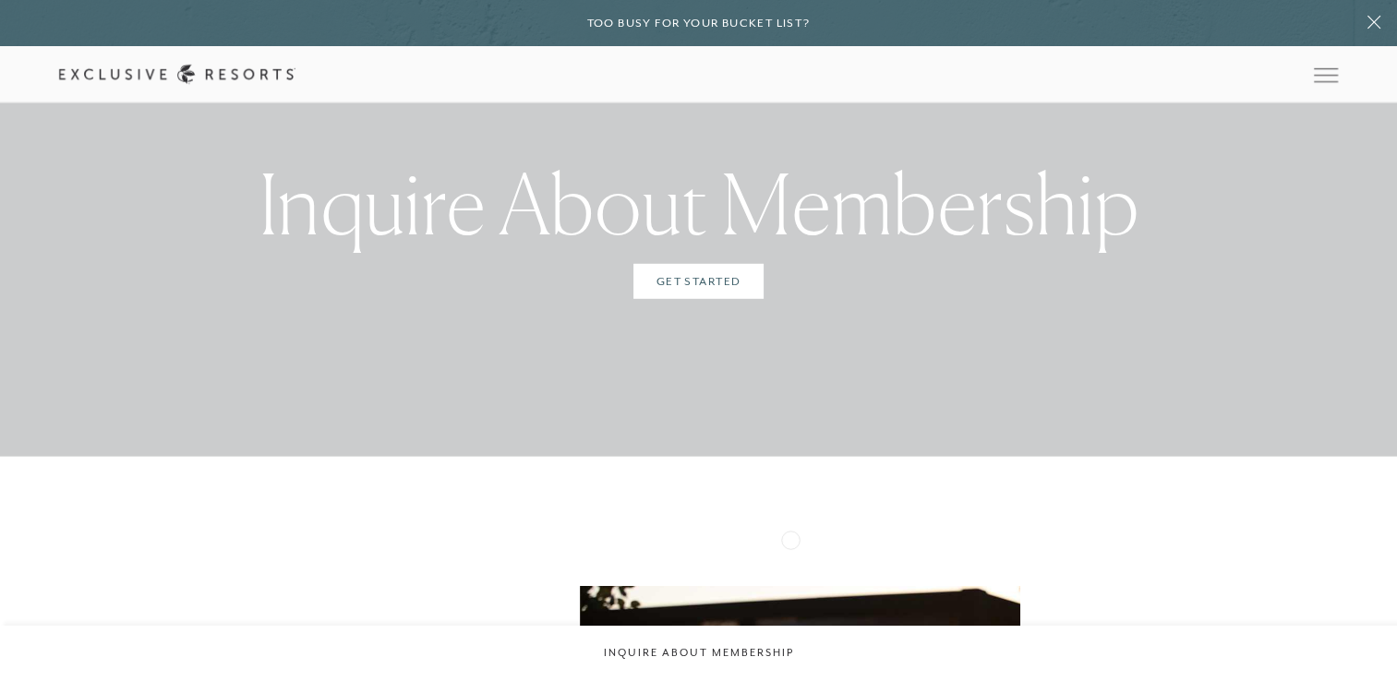
scroll to position [5356, 0]
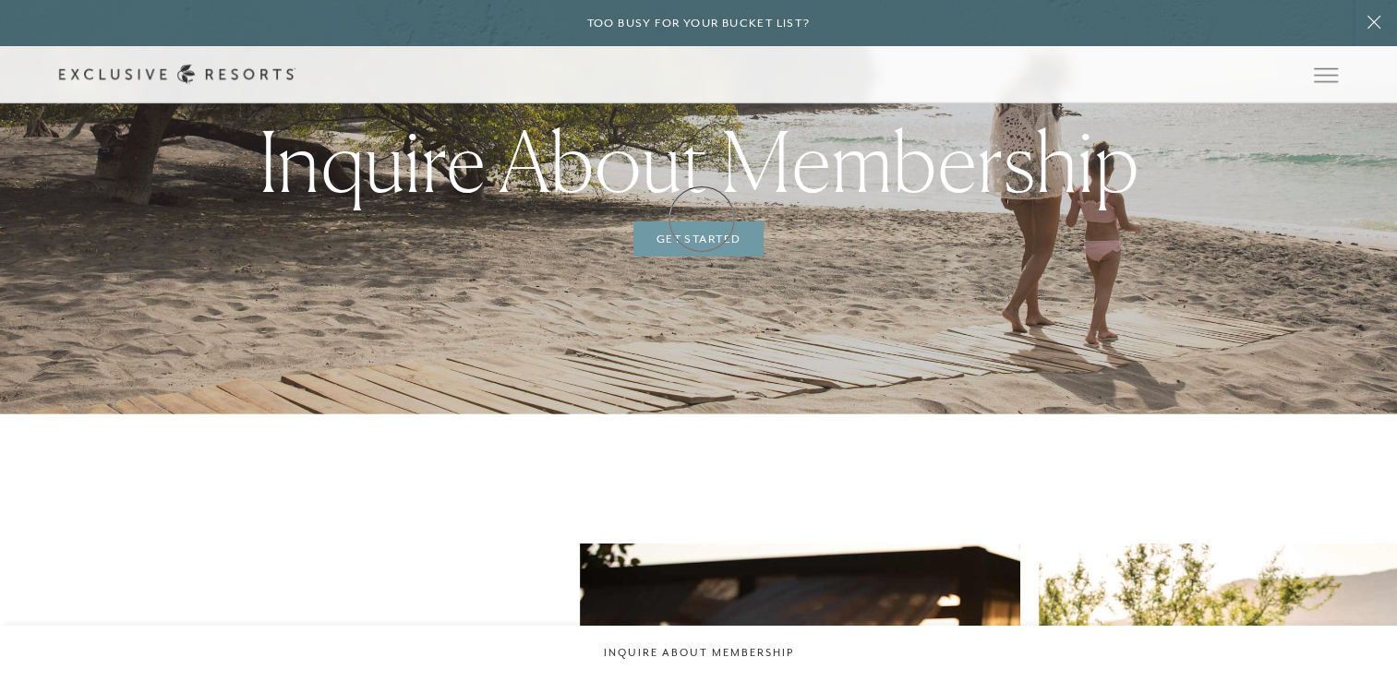
click at [702, 222] on link "Get Started" at bounding box center [698, 239] width 130 height 35
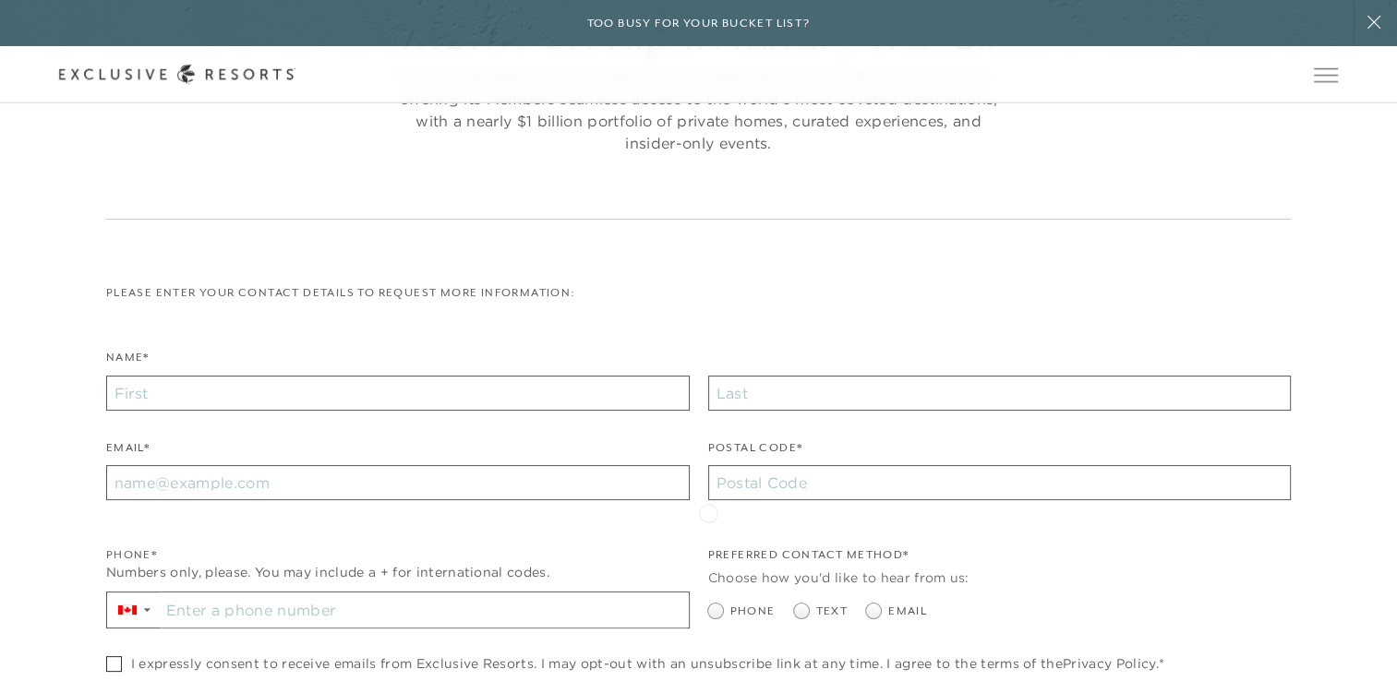
scroll to position [92, 0]
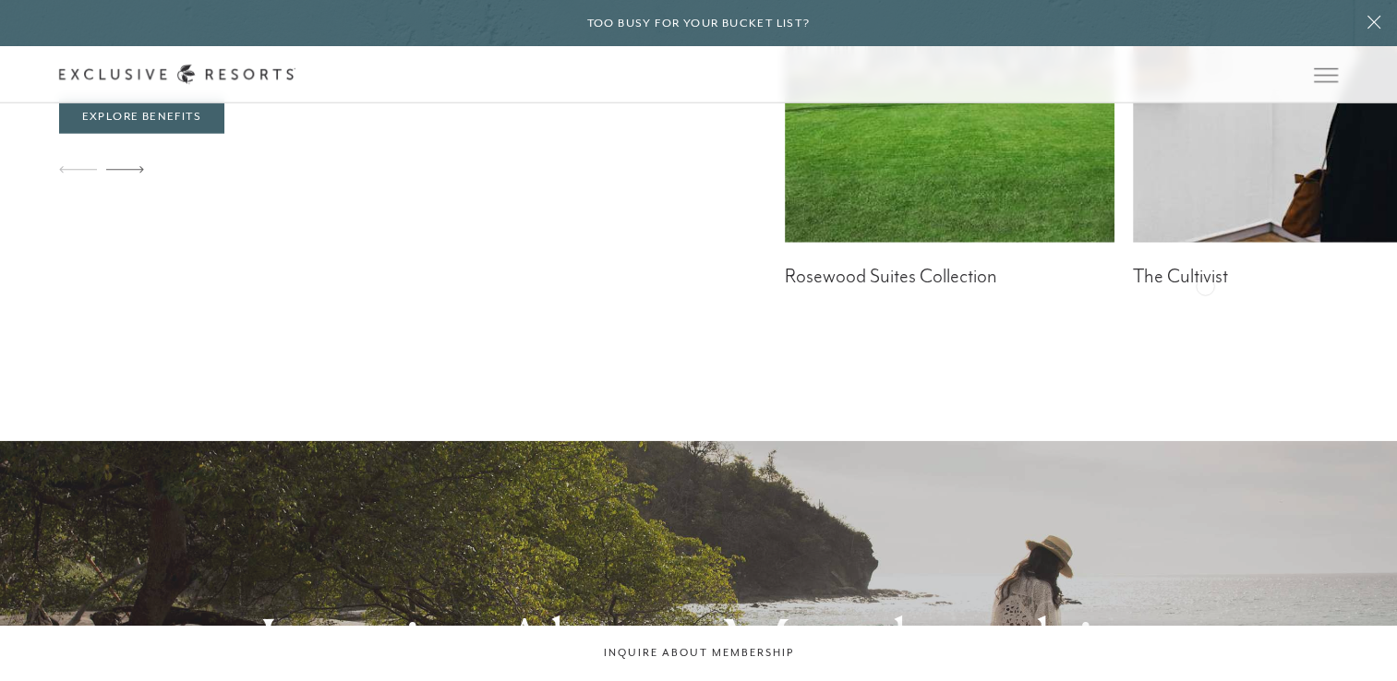
scroll to position [4850, 0]
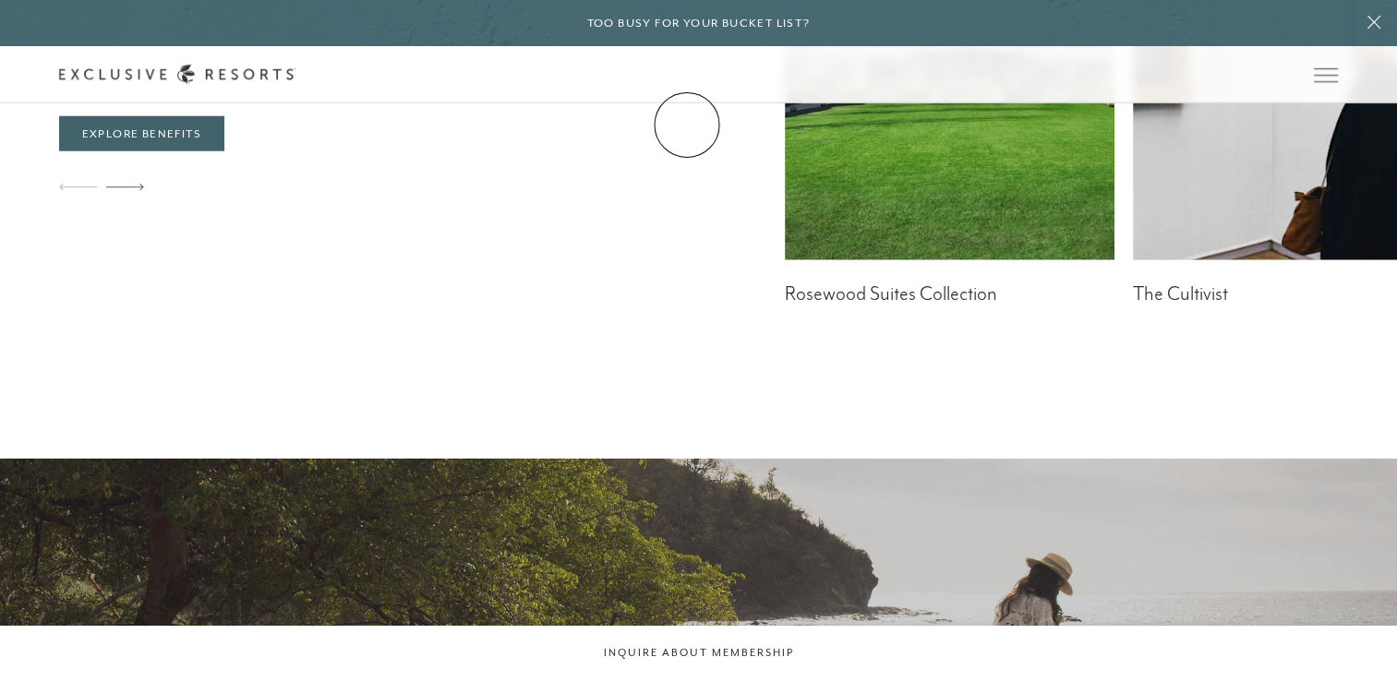
click at [0, 0] on link "Membership" at bounding box center [0, 0] width 0 height 0
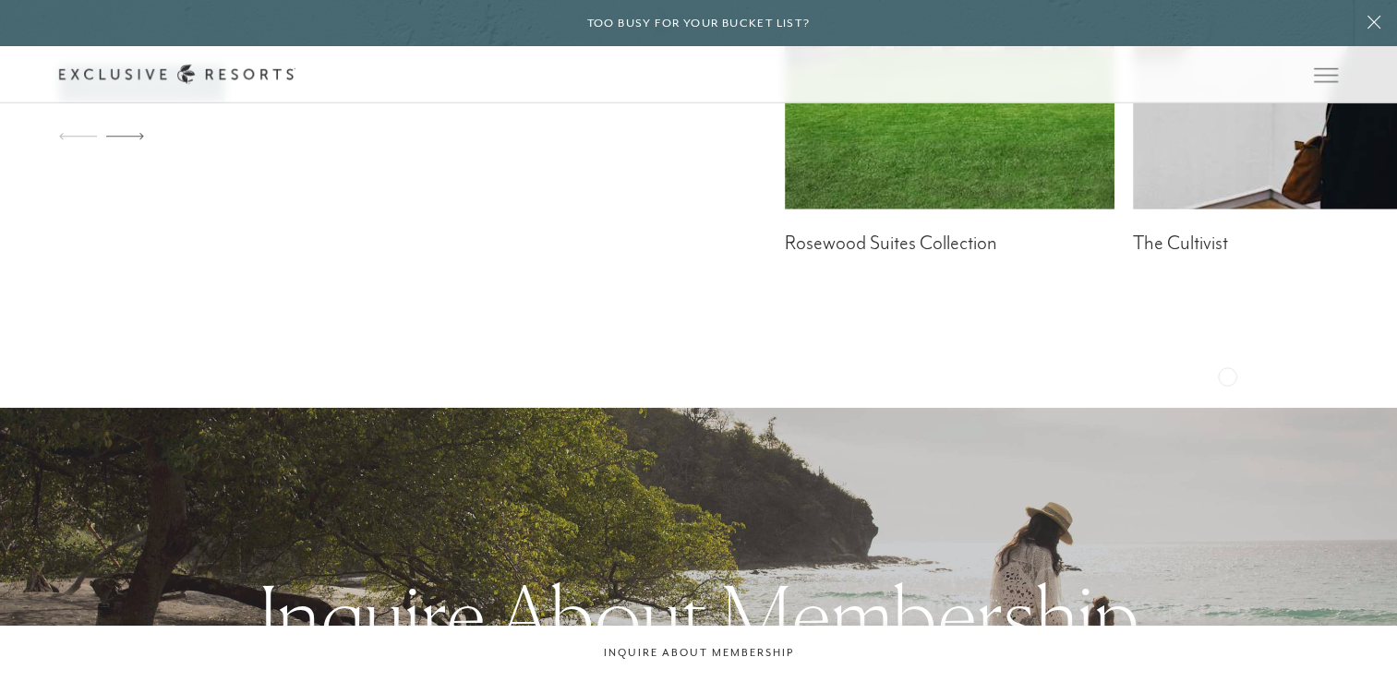
scroll to position [4987, 0]
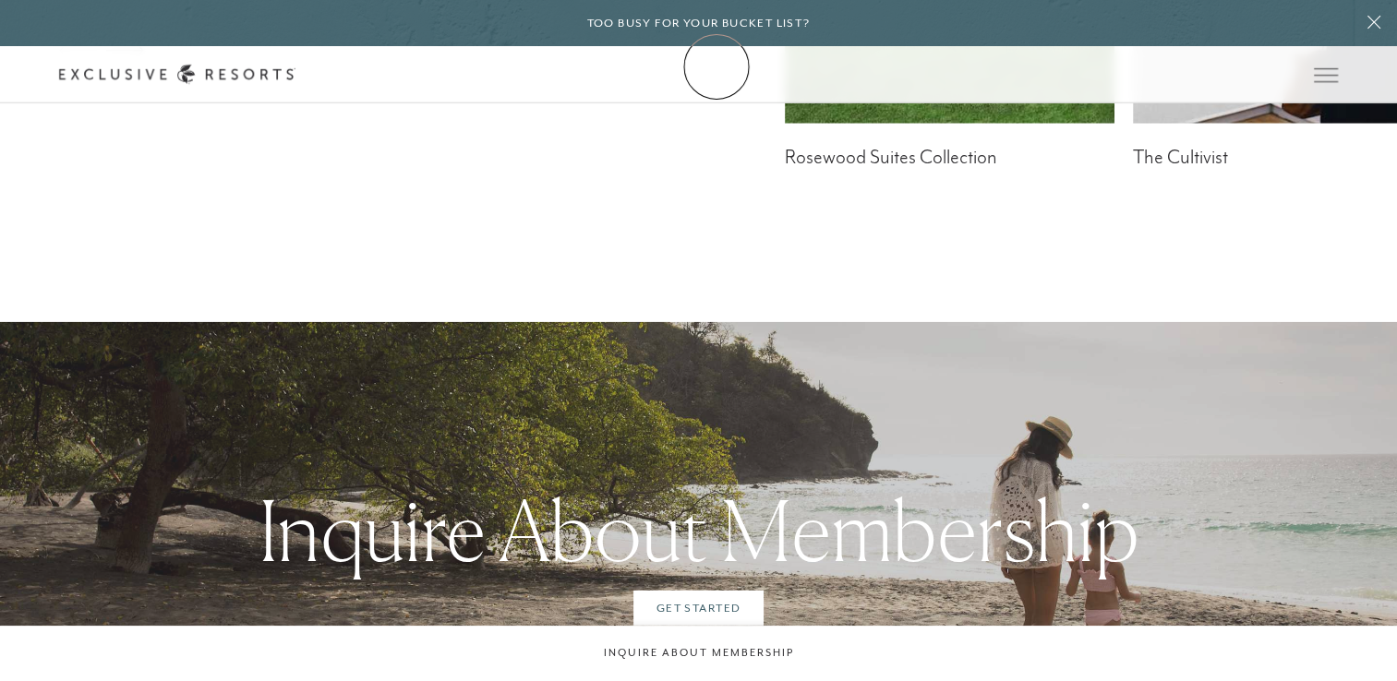
click at [0, 0] on link "Membership" at bounding box center [0, 0] width 0 height 0
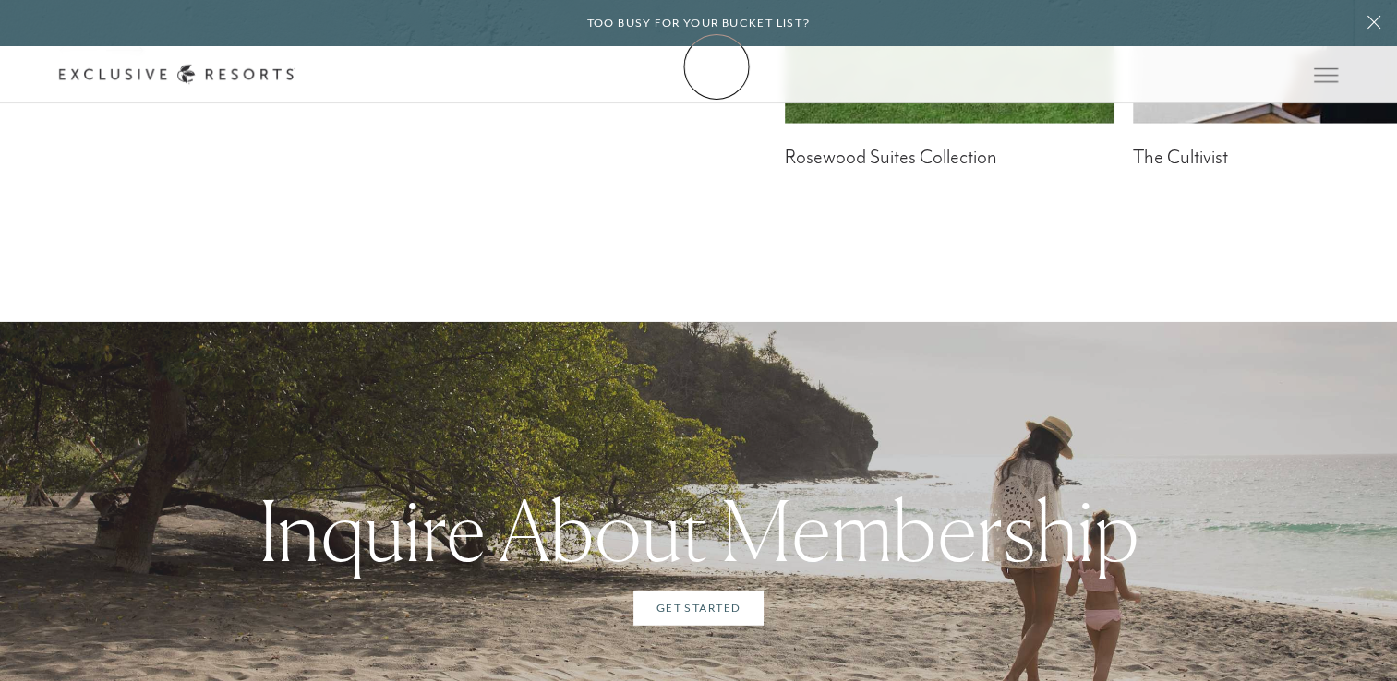
scroll to position [0, 0]
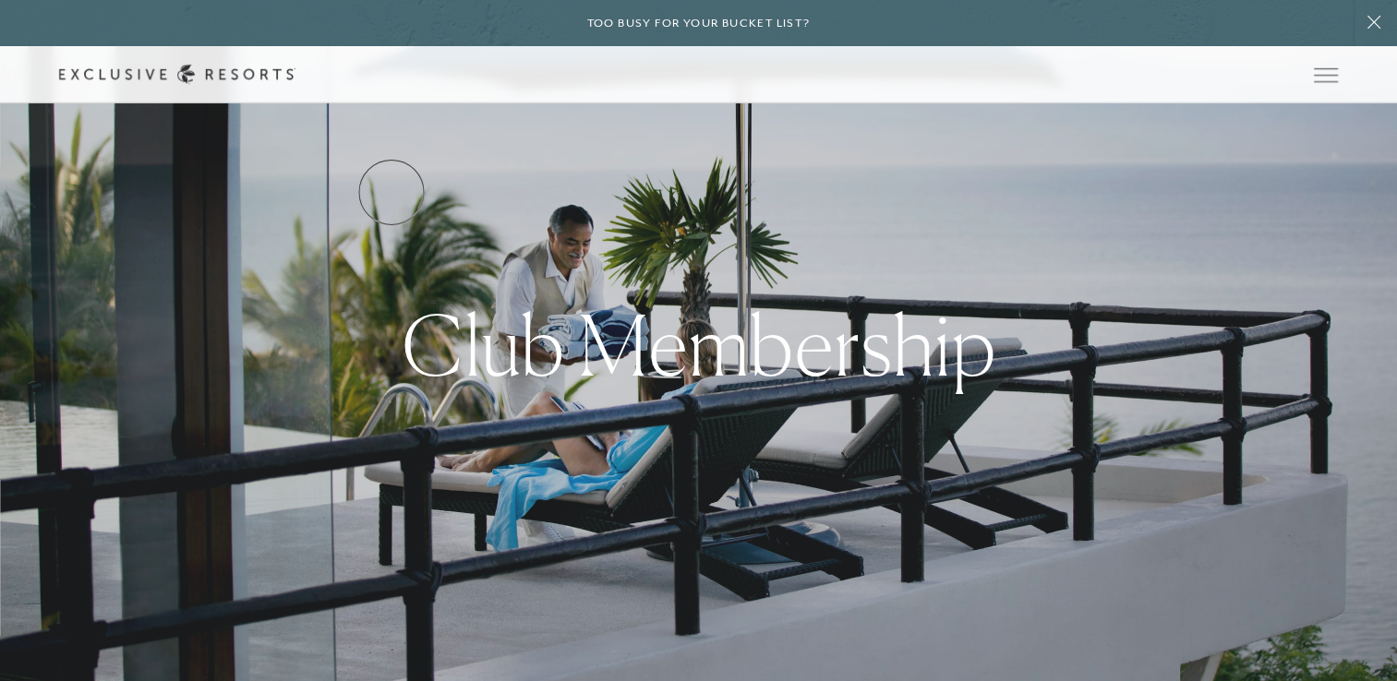
click at [0, 0] on link "Services & Standards" at bounding box center [0, 0] width 0 height 0
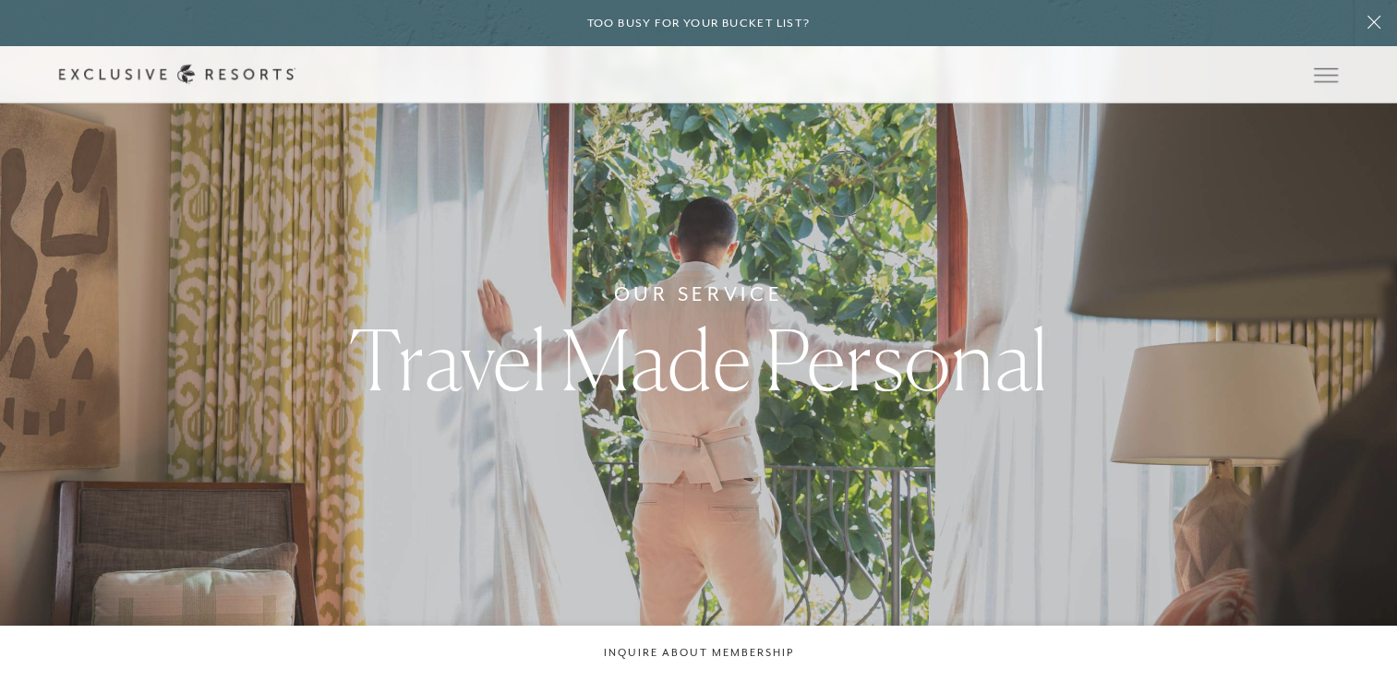
click at [0, 0] on link "VIP Benefits" at bounding box center [0, 0] width 0 height 0
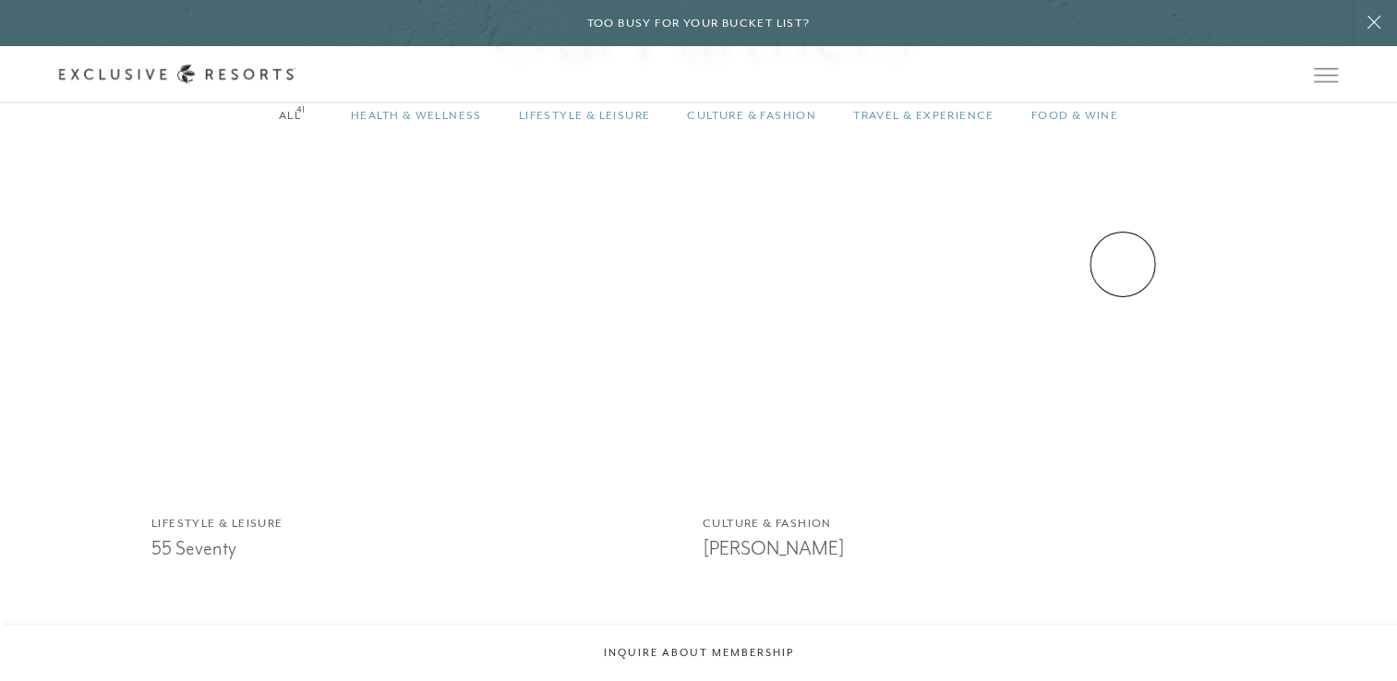
scroll to position [1662, 0]
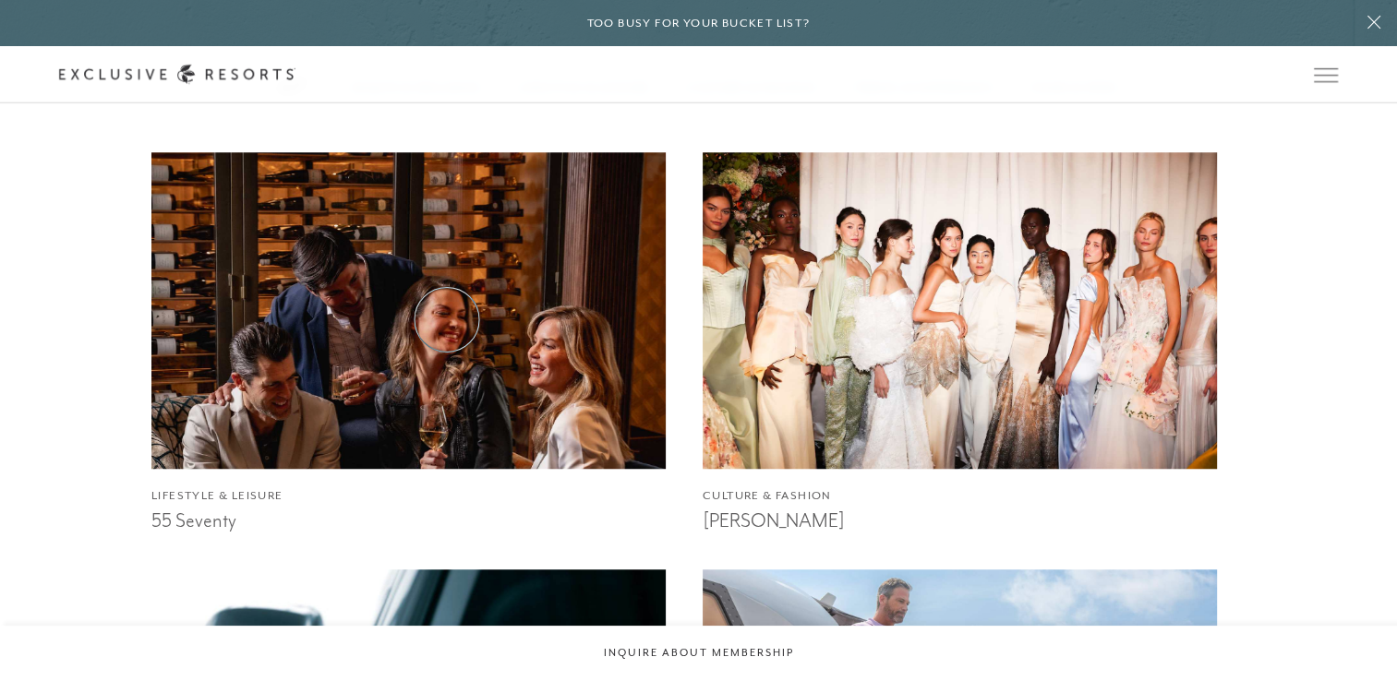
click at [447, 320] on img at bounding box center [409, 311] width 566 height 348
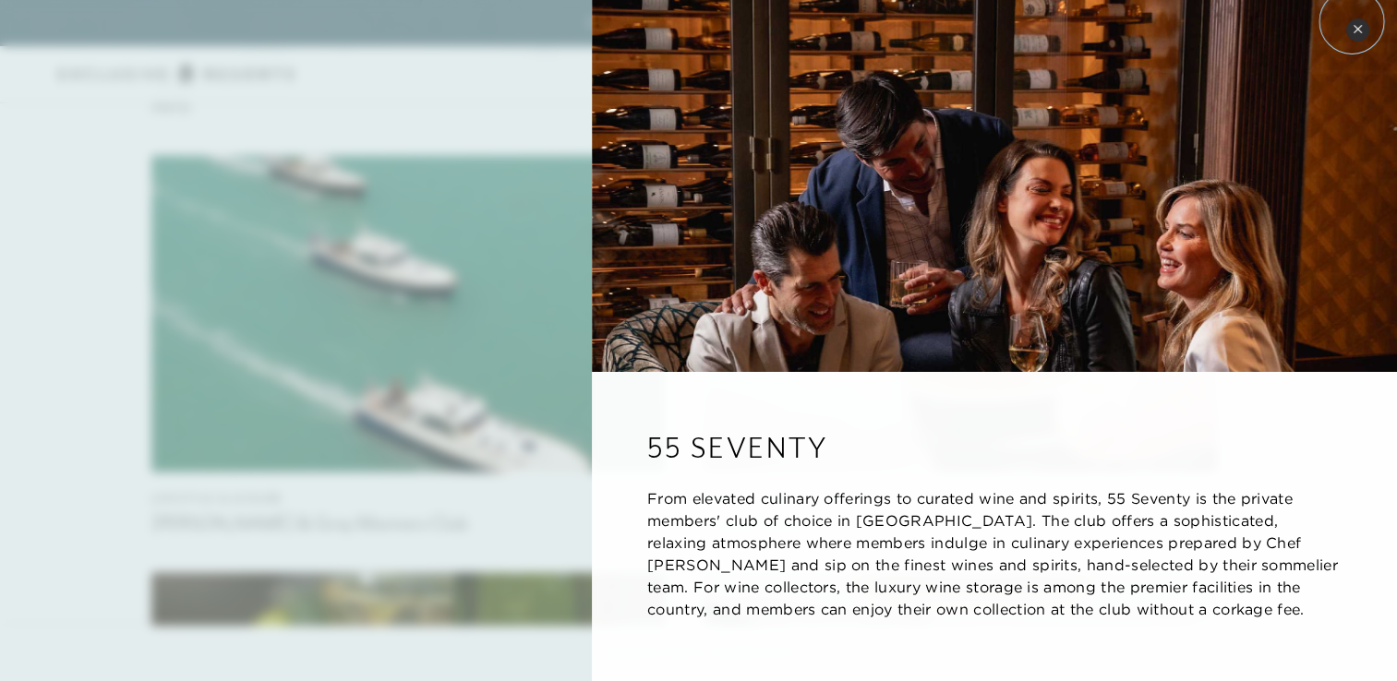
click at [1352, 21] on button "Close quickview" at bounding box center [1357, 29] width 23 height 23
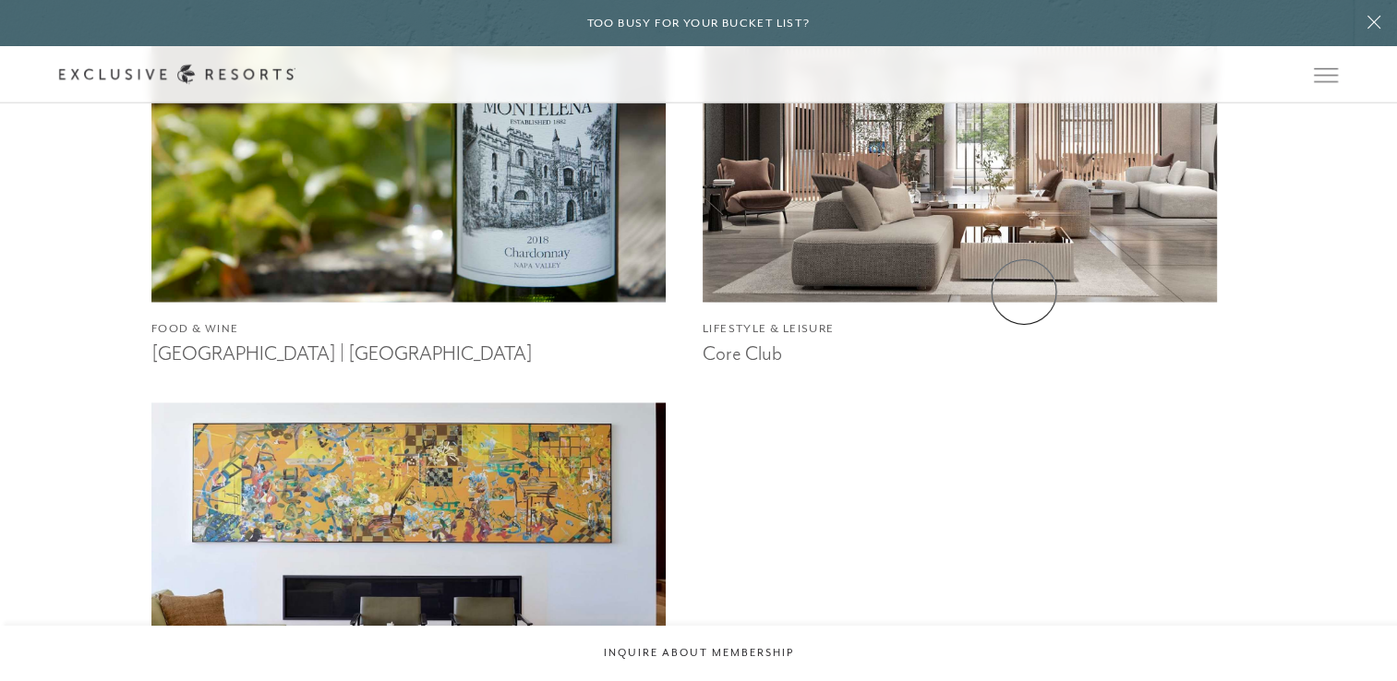
scroll to position [3053, 0]
